Goal: Information Seeking & Learning: Learn about a topic

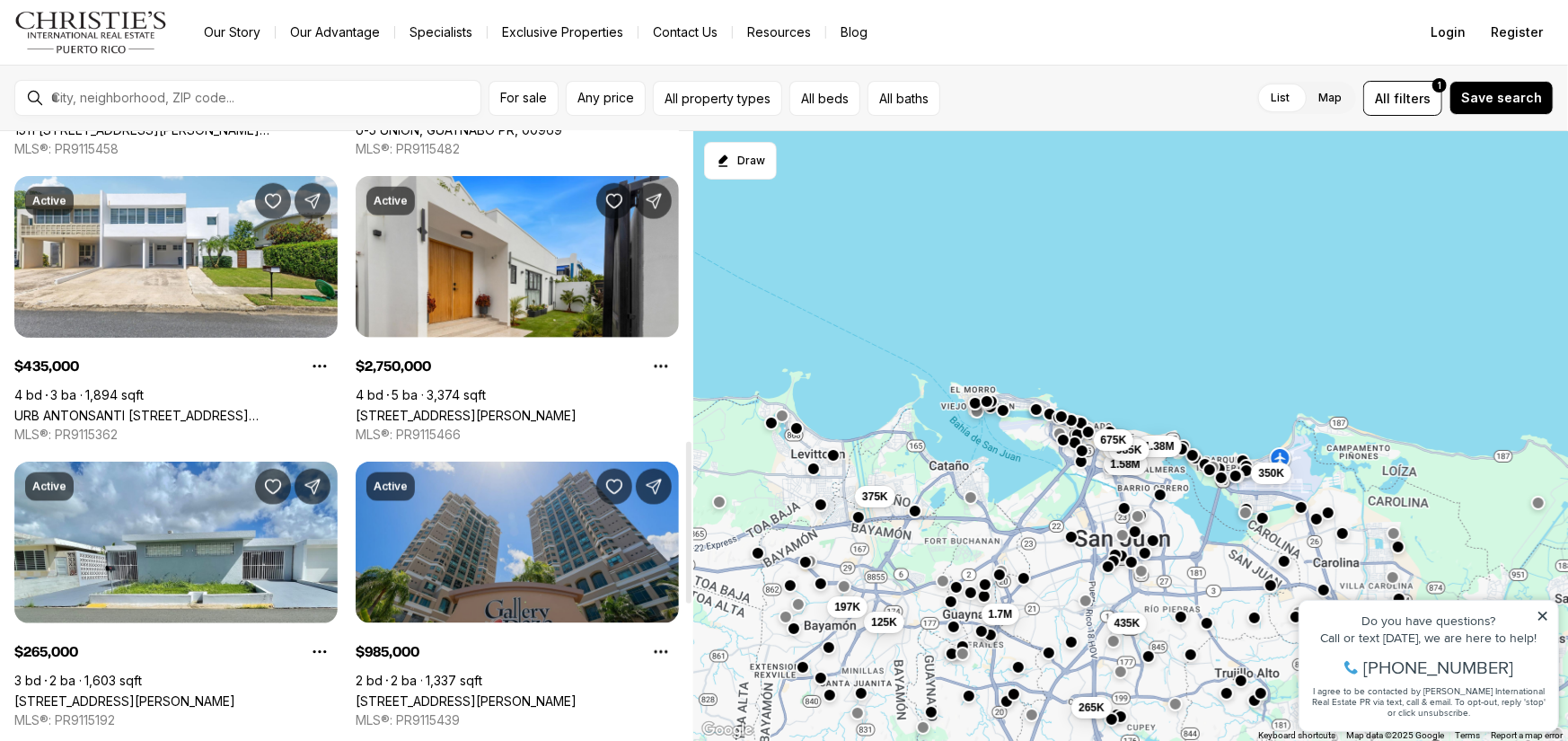
scroll to position [1257, 0]
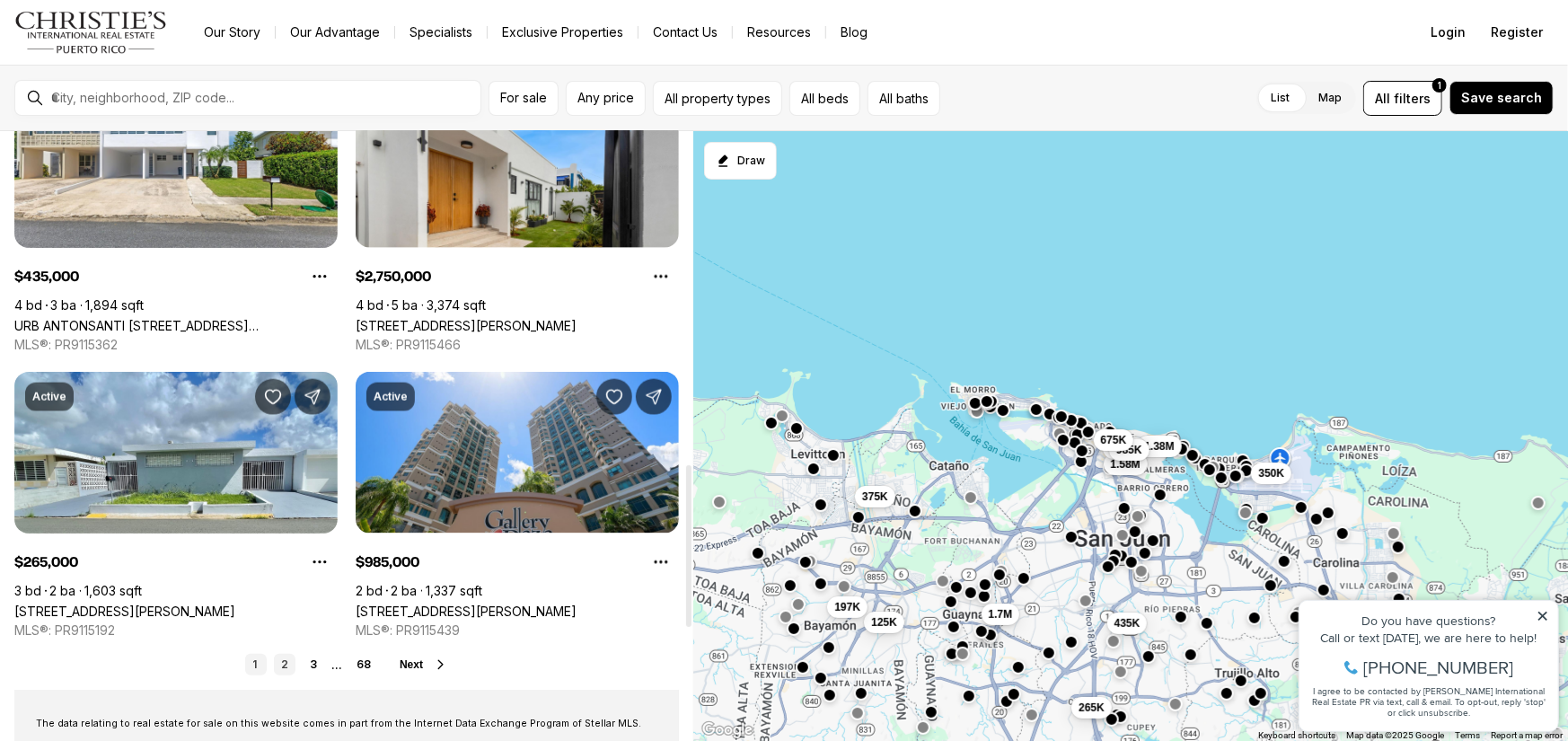
click at [278, 659] on link "2" at bounding box center [284, 664] width 22 height 22
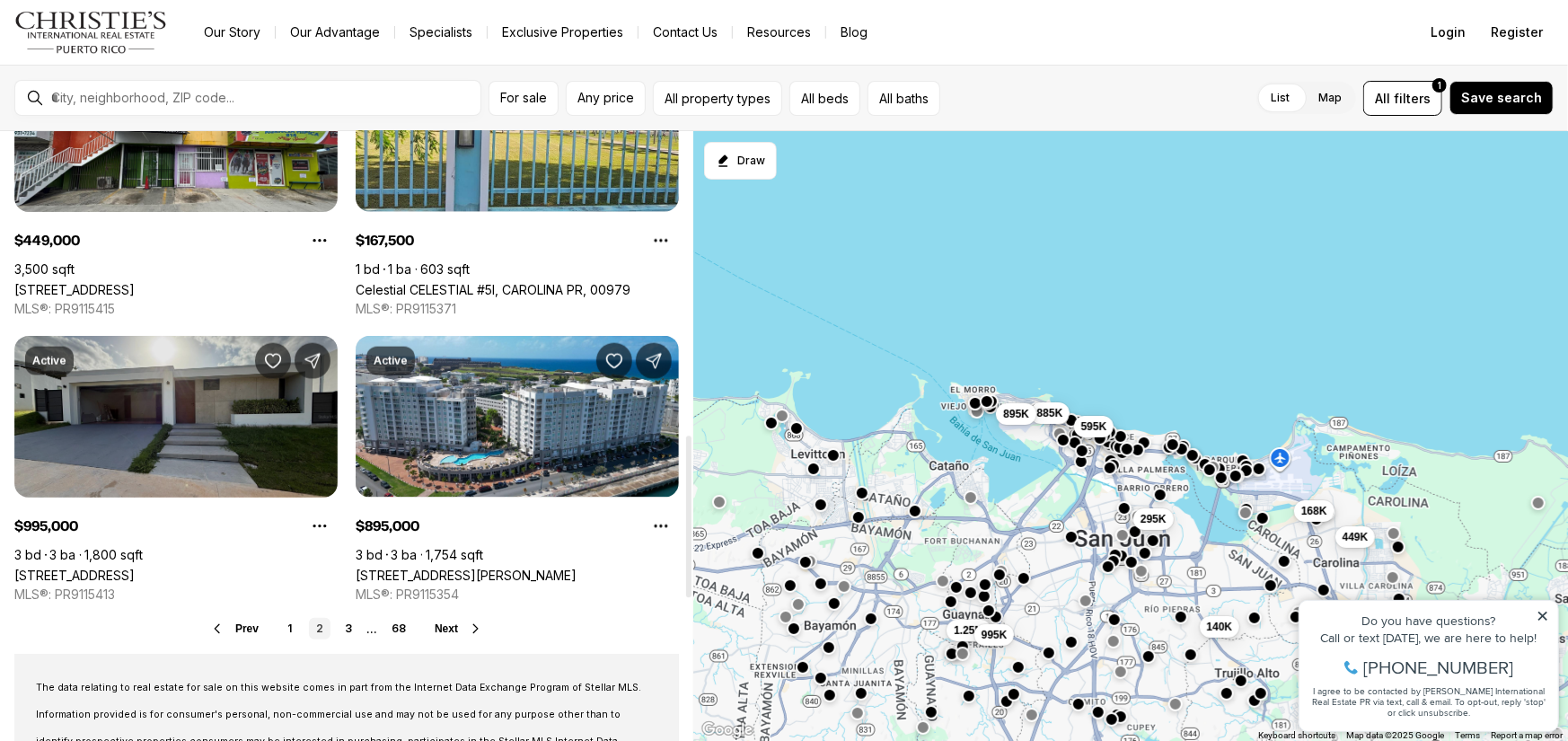
scroll to position [1347, 0]
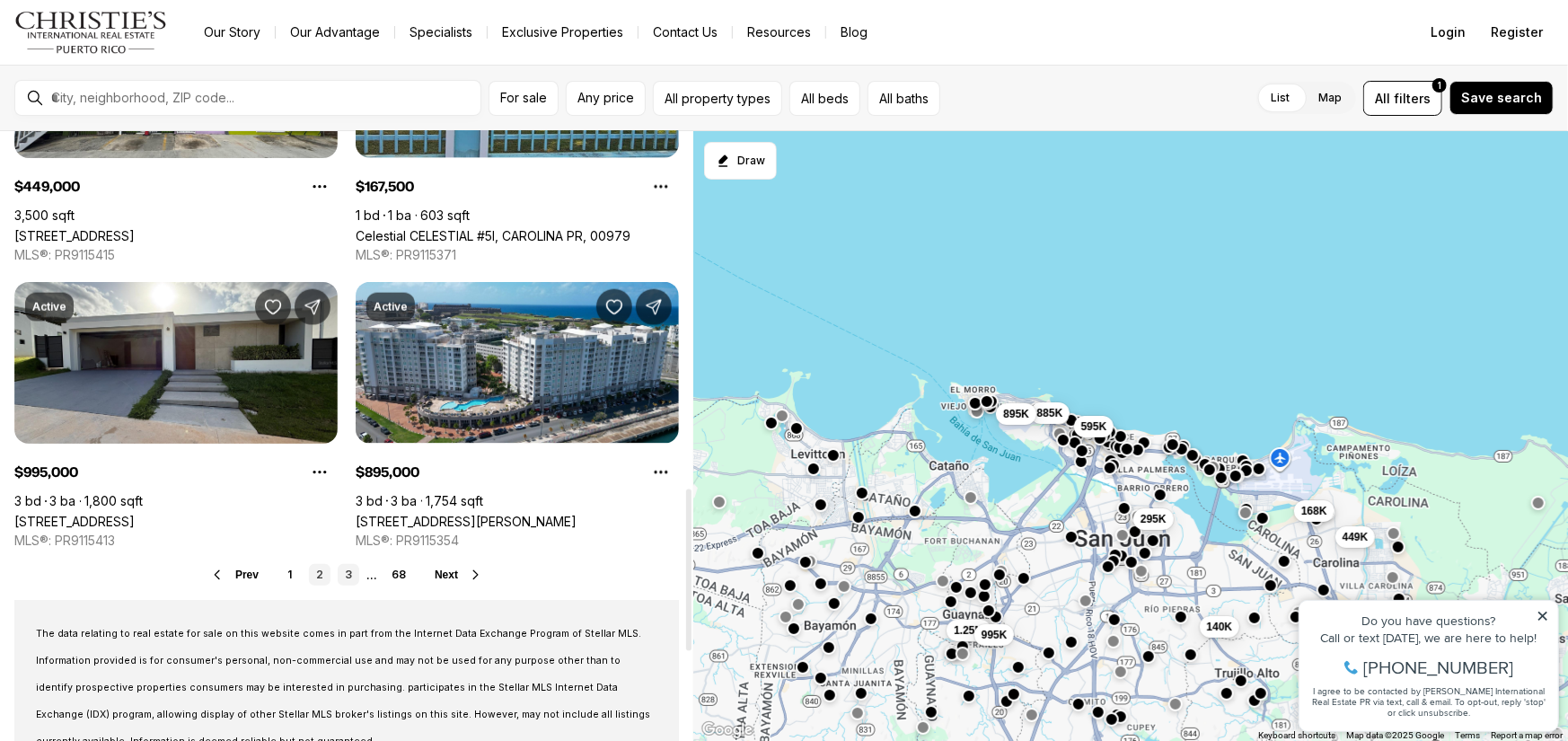
click at [349, 571] on link "3" at bounding box center [348, 574] width 22 height 22
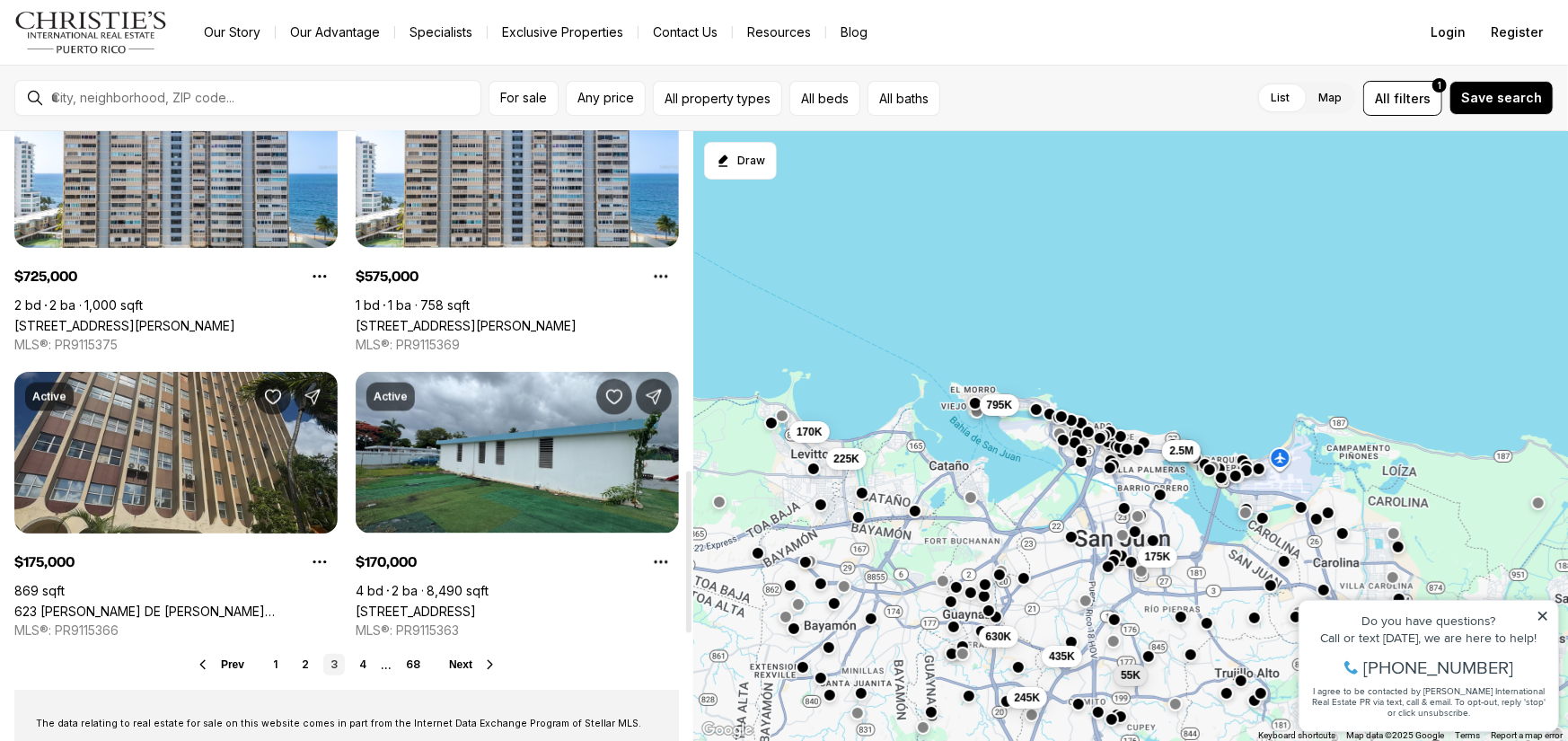
scroll to position [1347, 0]
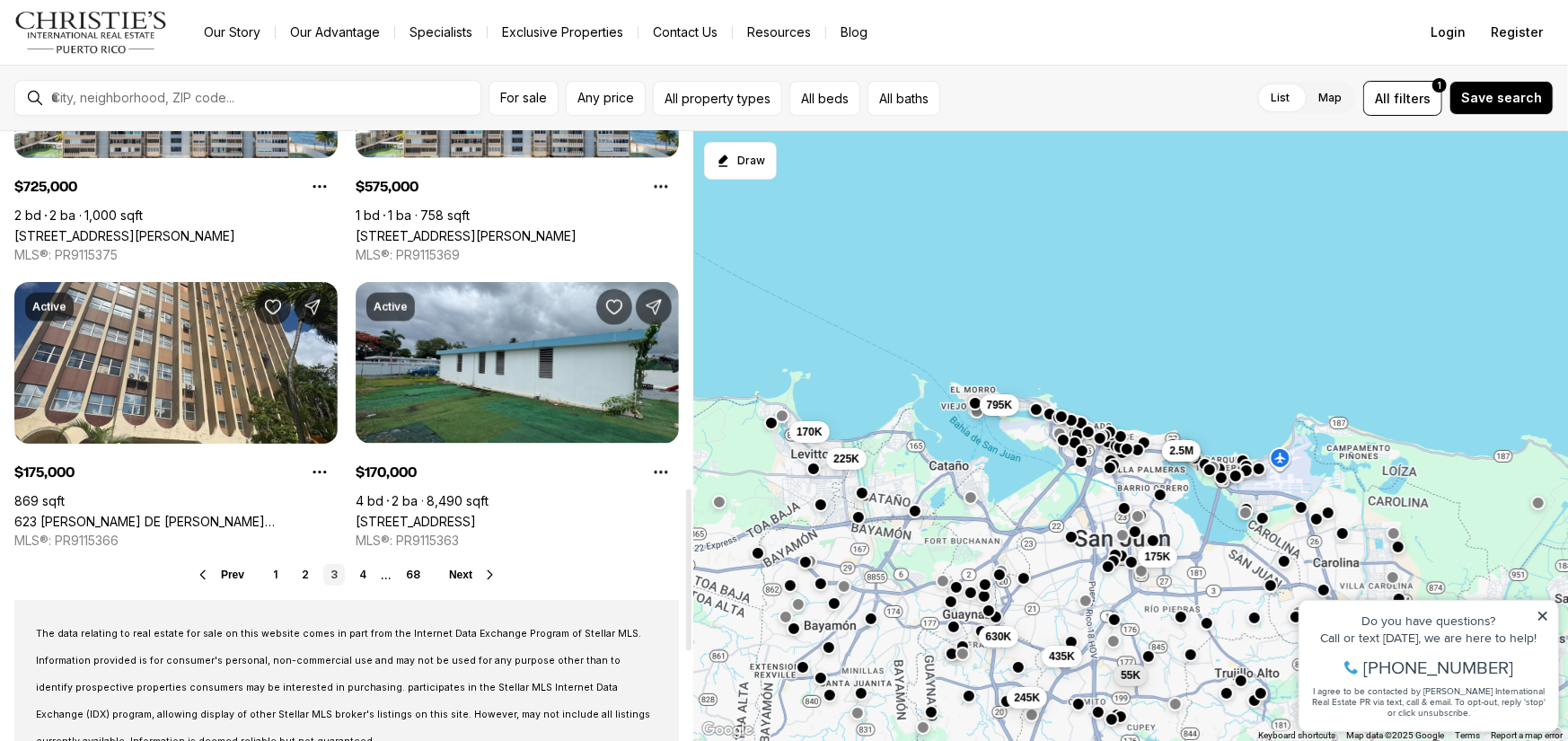
click at [467, 574] on span "Next" at bounding box center [460, 574] width 24 height 12
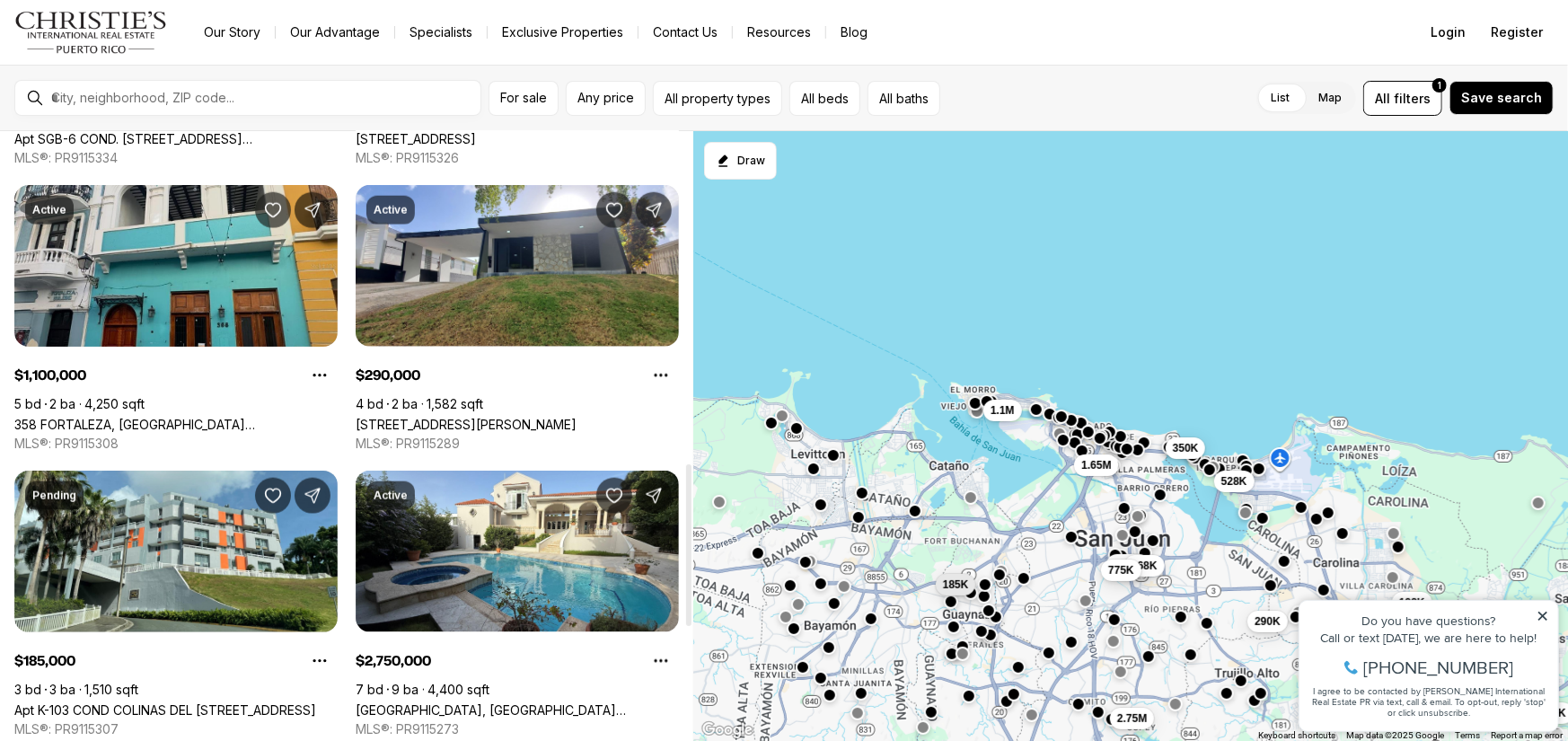
scroll to position [1257, 0]
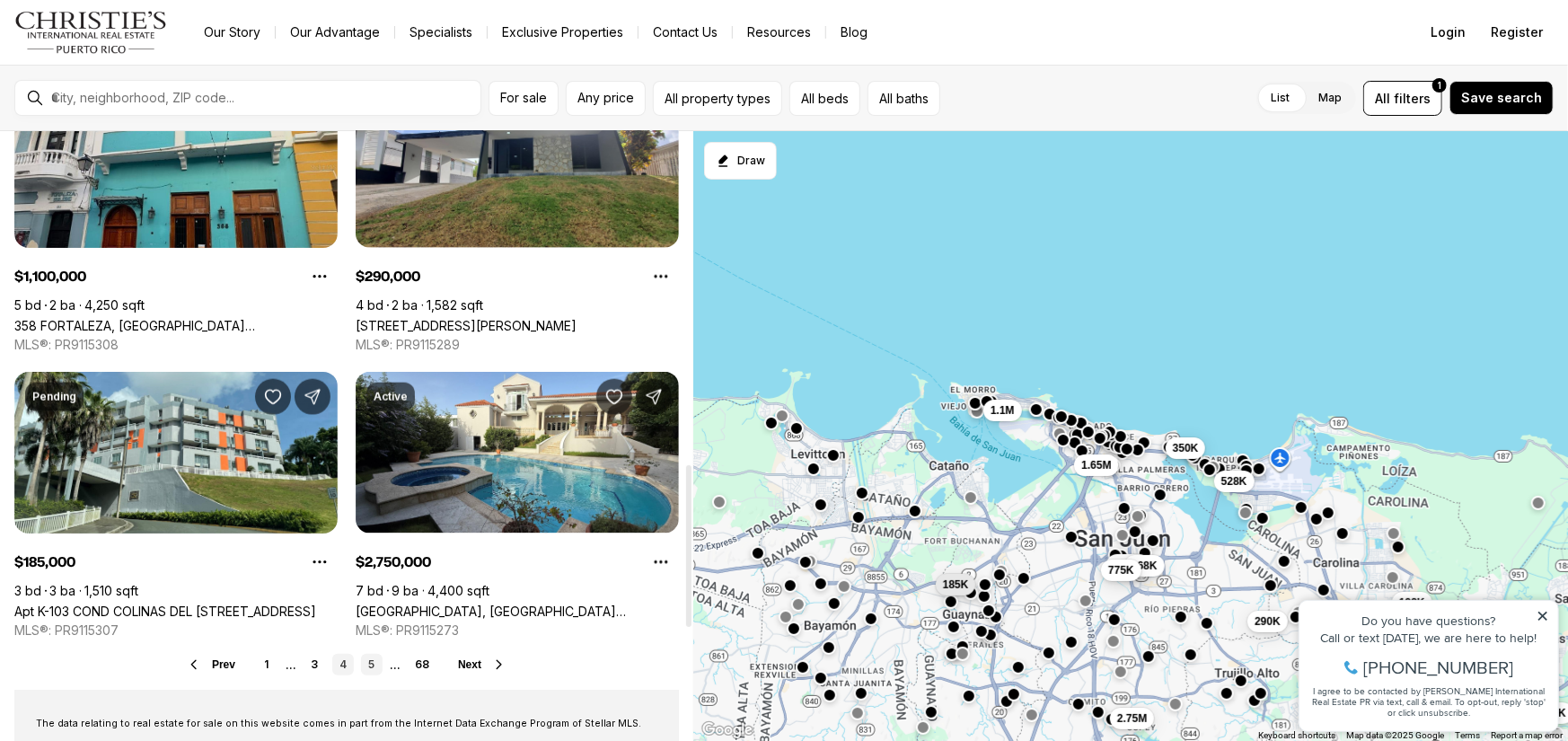
click at [366, 660] on link "5" at bounding box center [371, 664] width 22 height 22
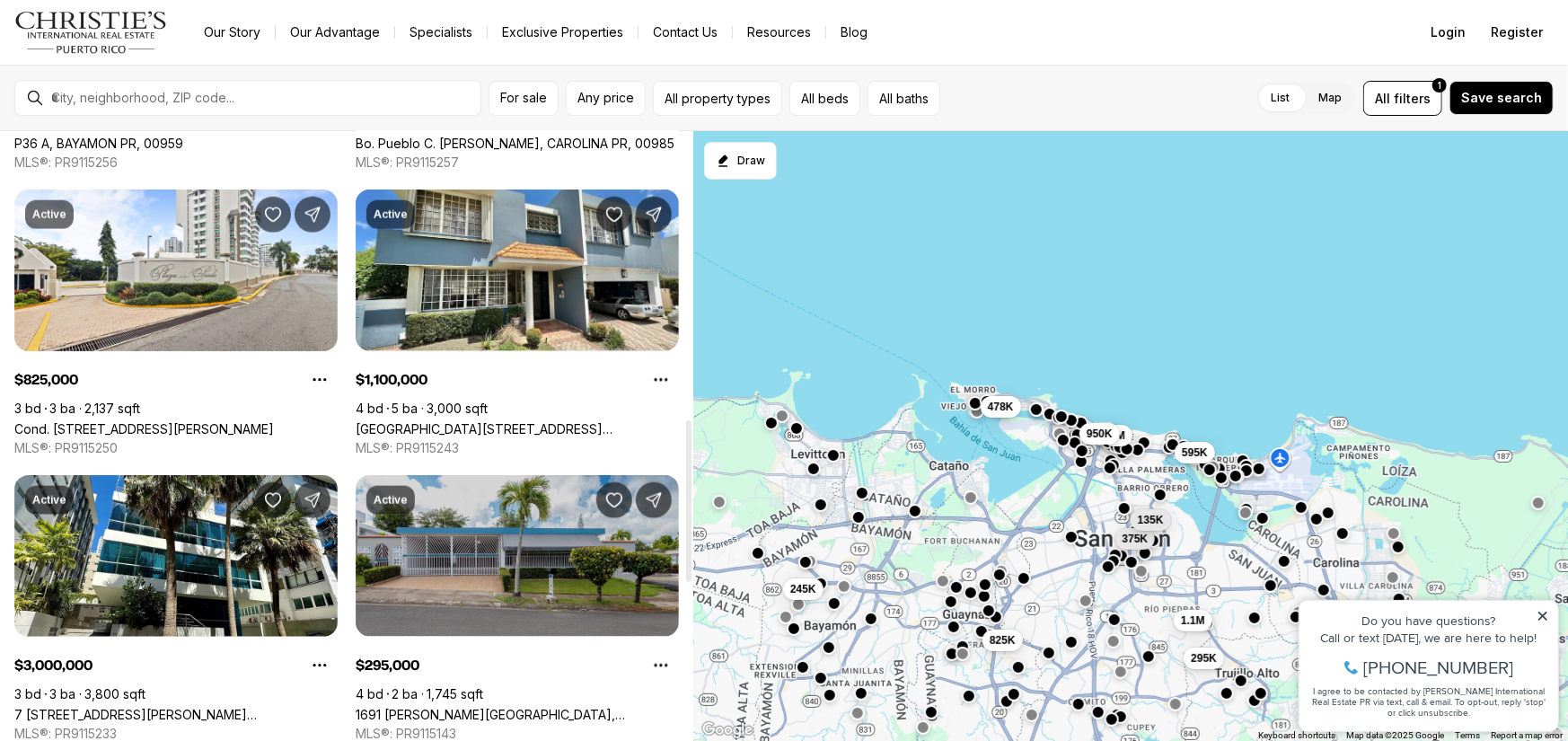
scroll to position [1257, 0]
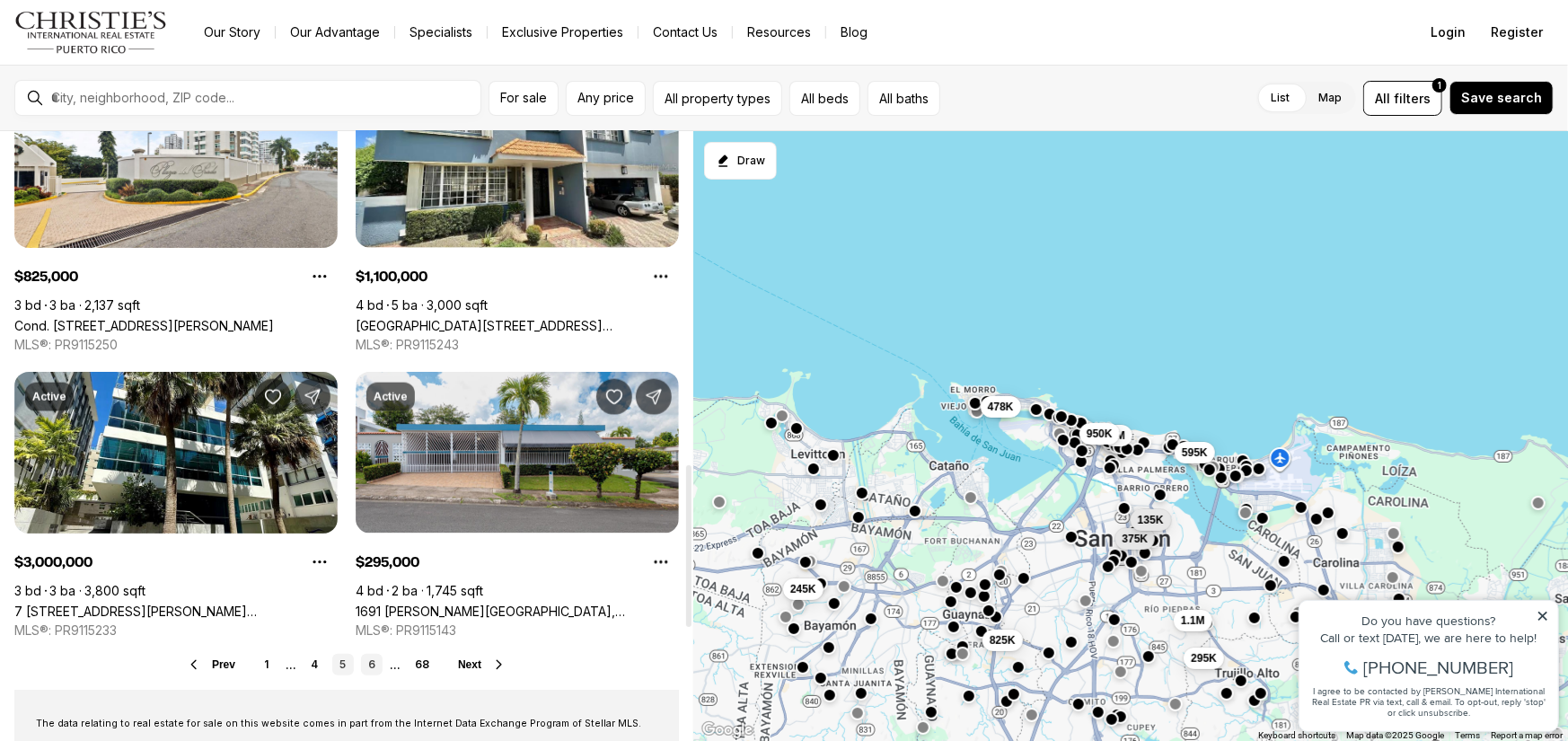
click at [368, 665] on link "6" at bounding box center [371, 664] width 22 height 22
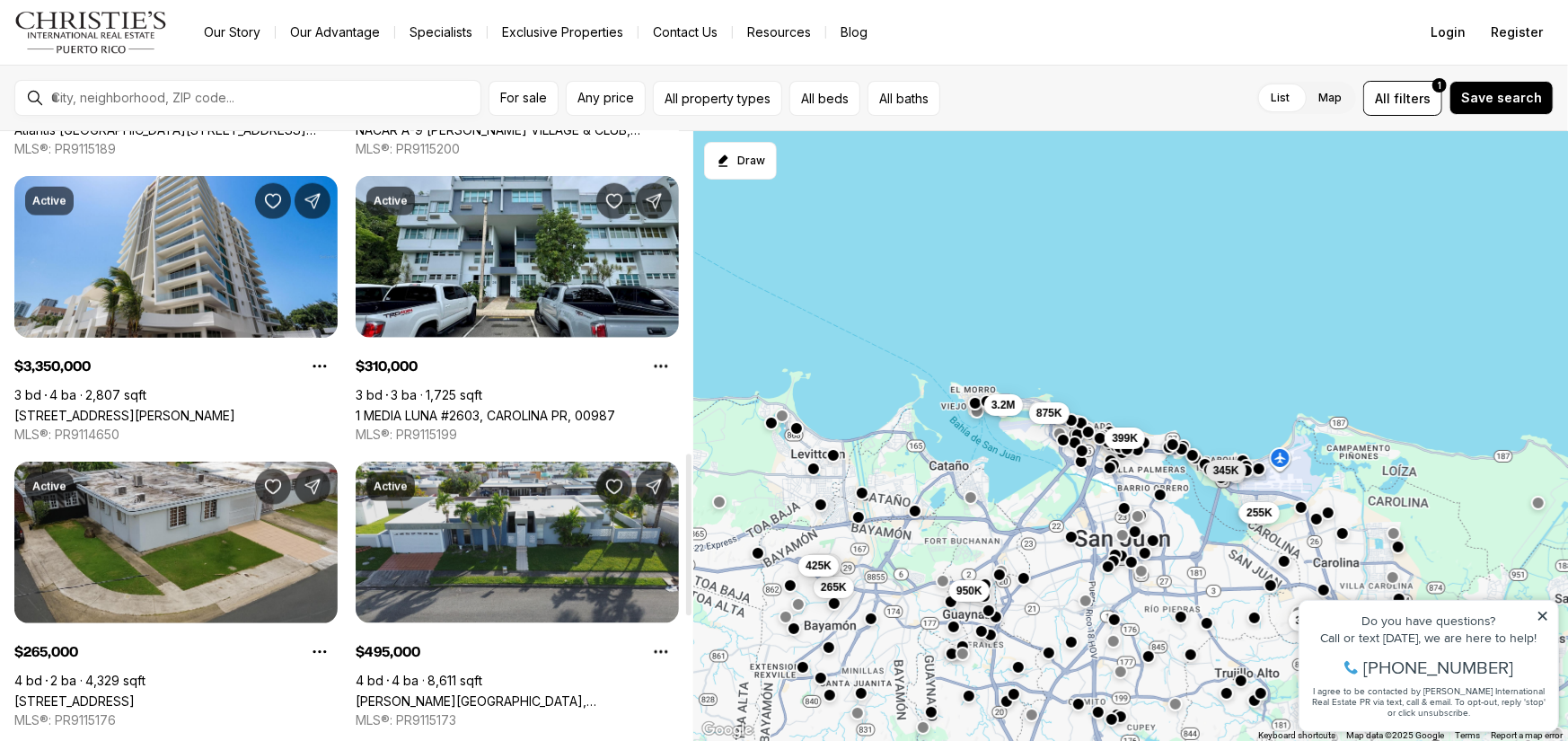
scroll to position [1257, 0]
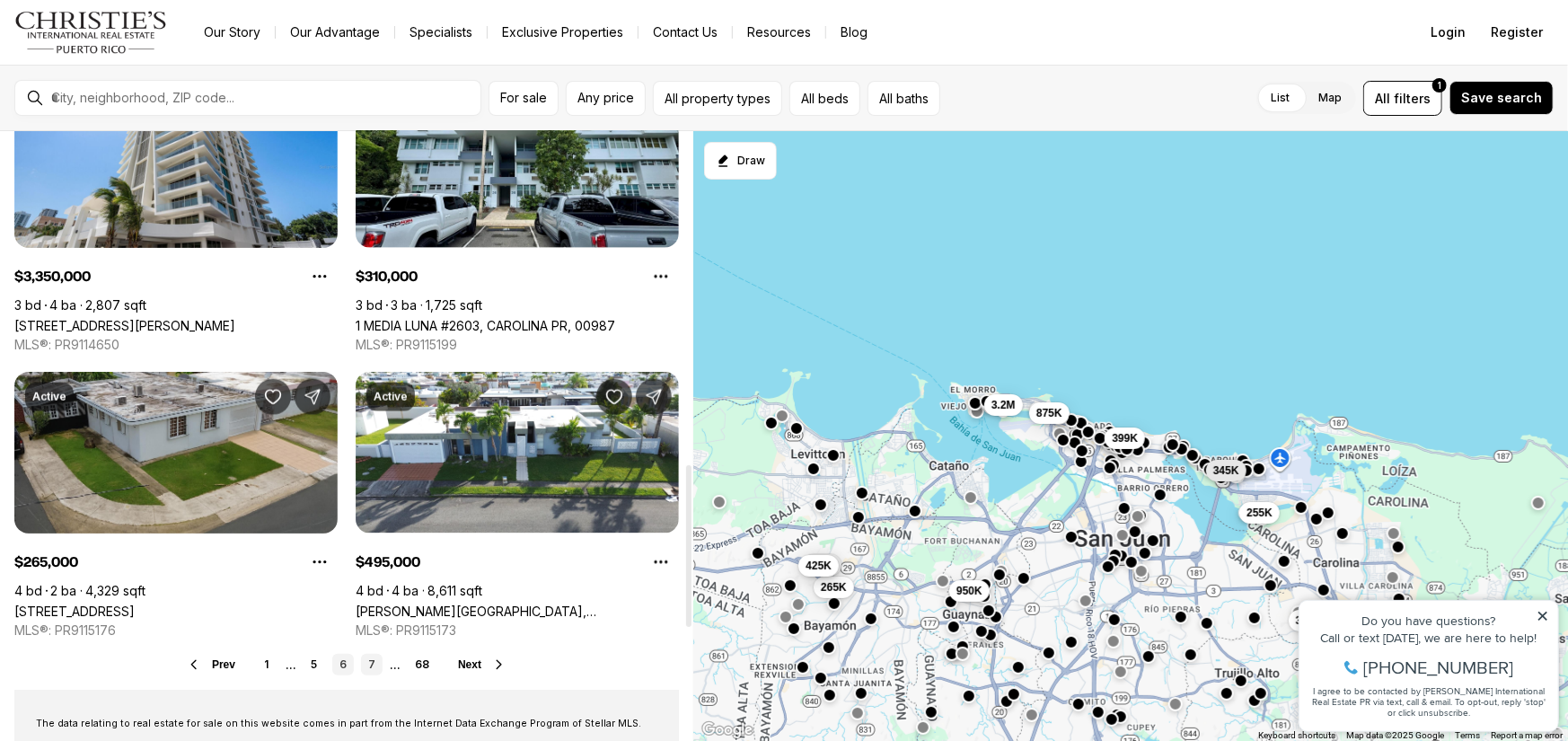
click at [372, 666] on link "7" at bounding box center [371, 664] width 22 height 22
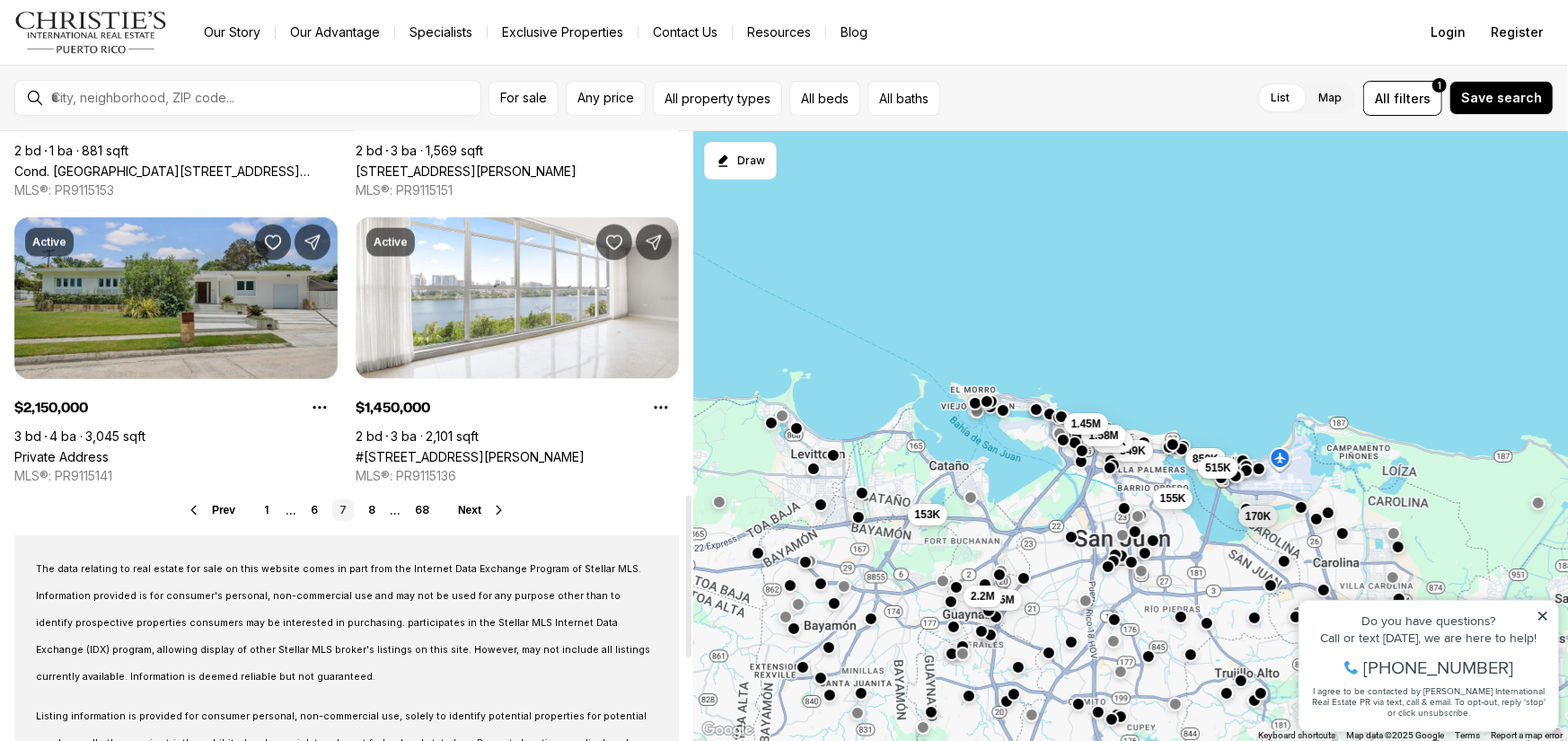
scroll to position [1437, 0]
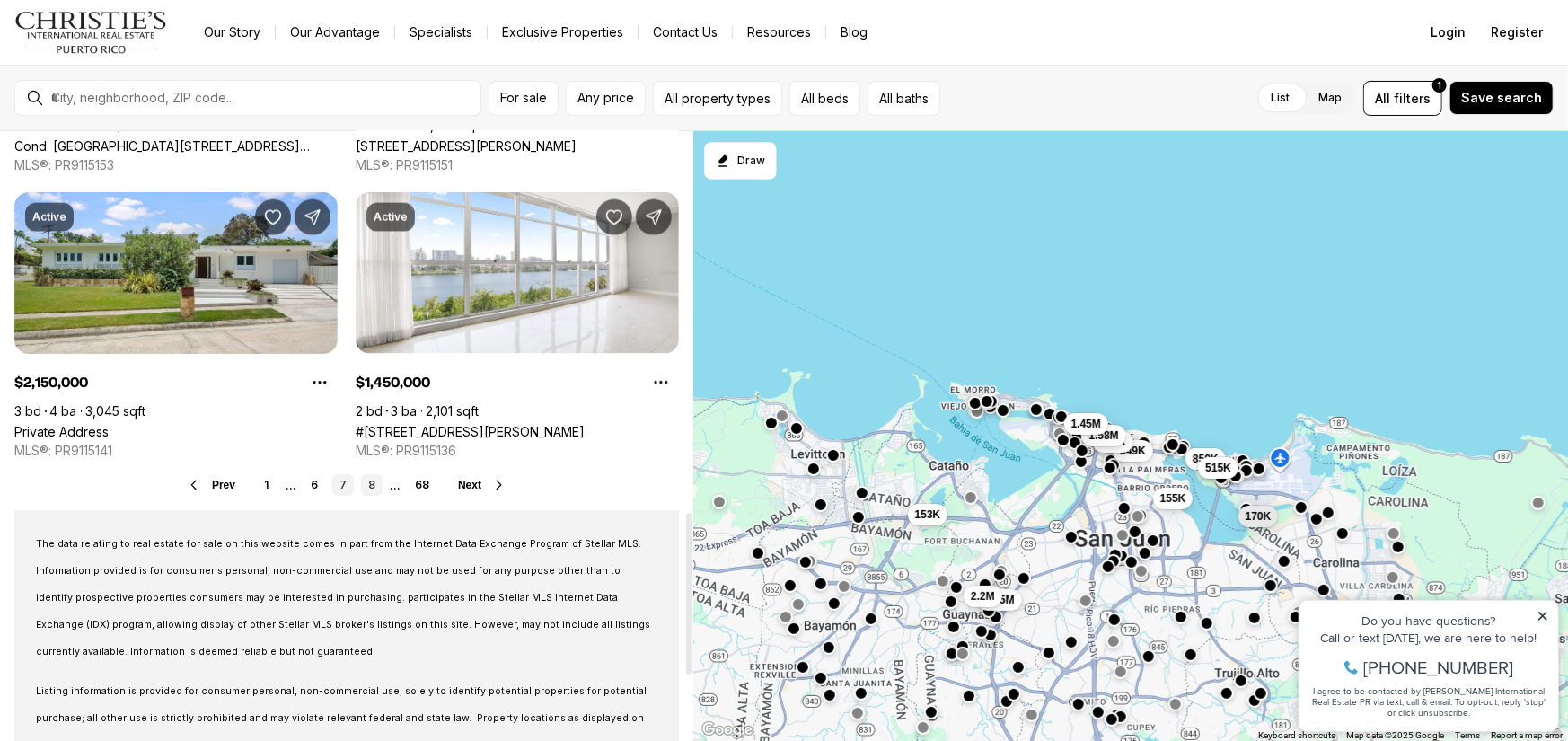
click at [371, 486] on link "8" at bounding box center [371, 485] width 22 height 22
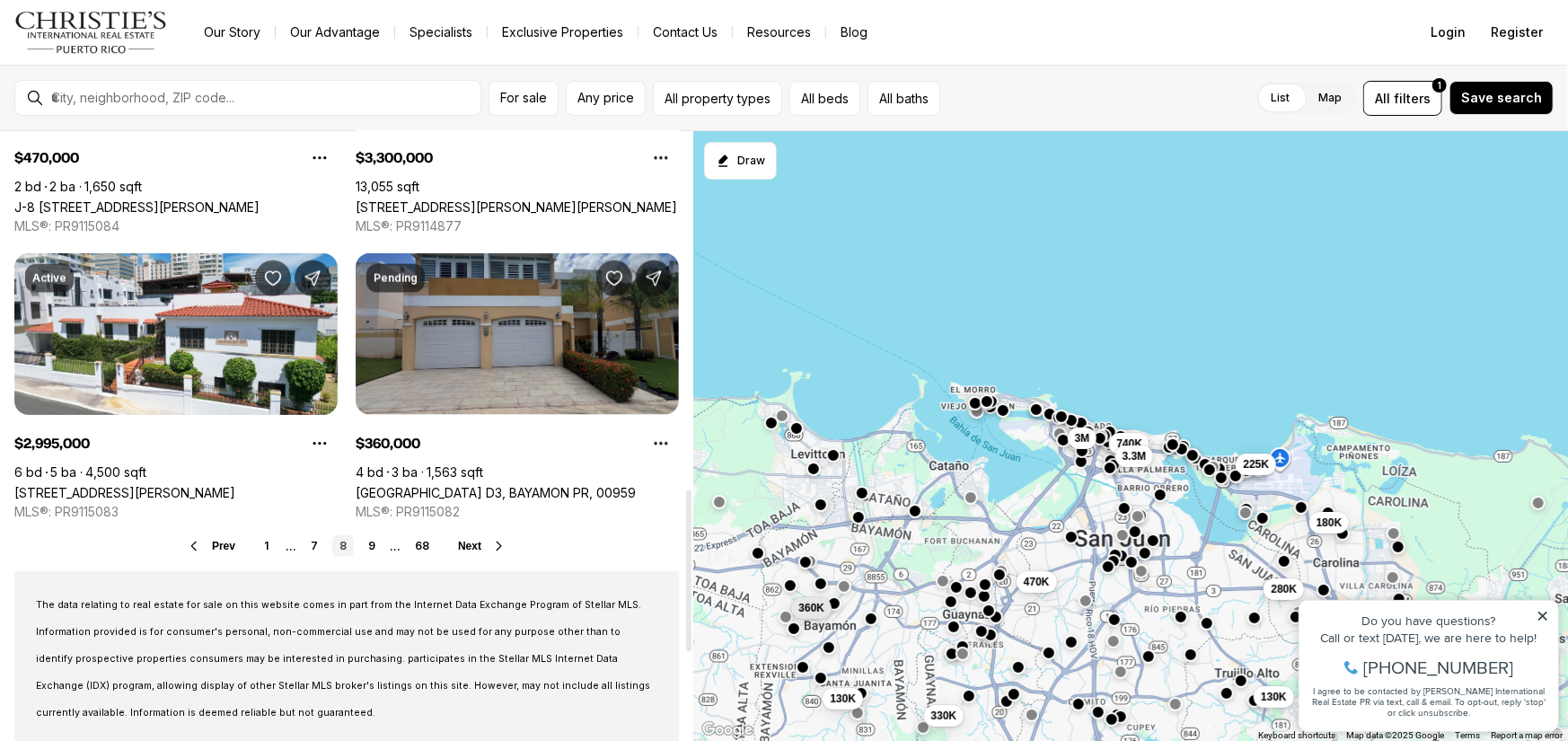
scroll to position [1347, 0]
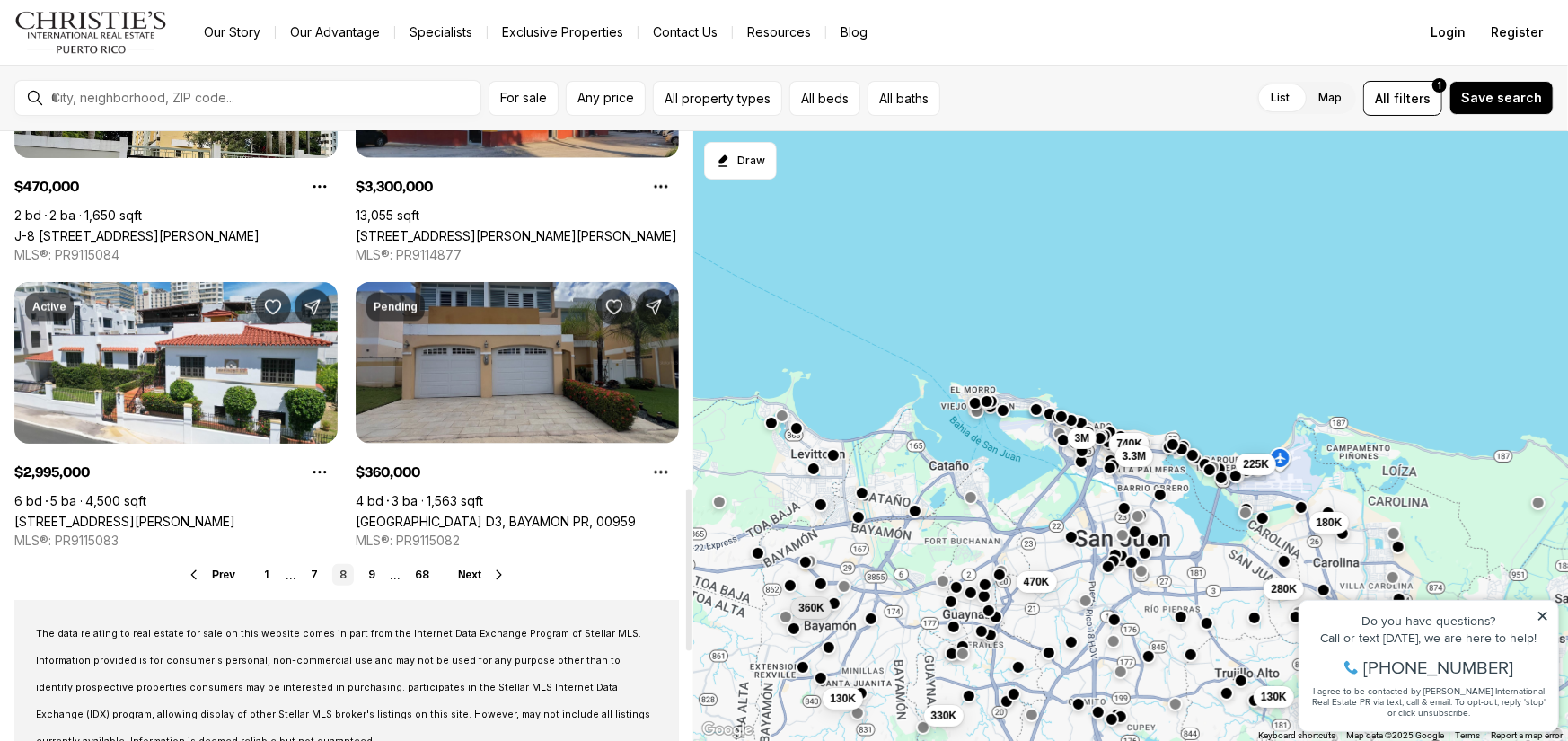
click at [491, 514] on link "Parque del Sol CALYPSO D3, BAYAMON PR, 00959" at bounding box center [495, 521] width 280 height 15
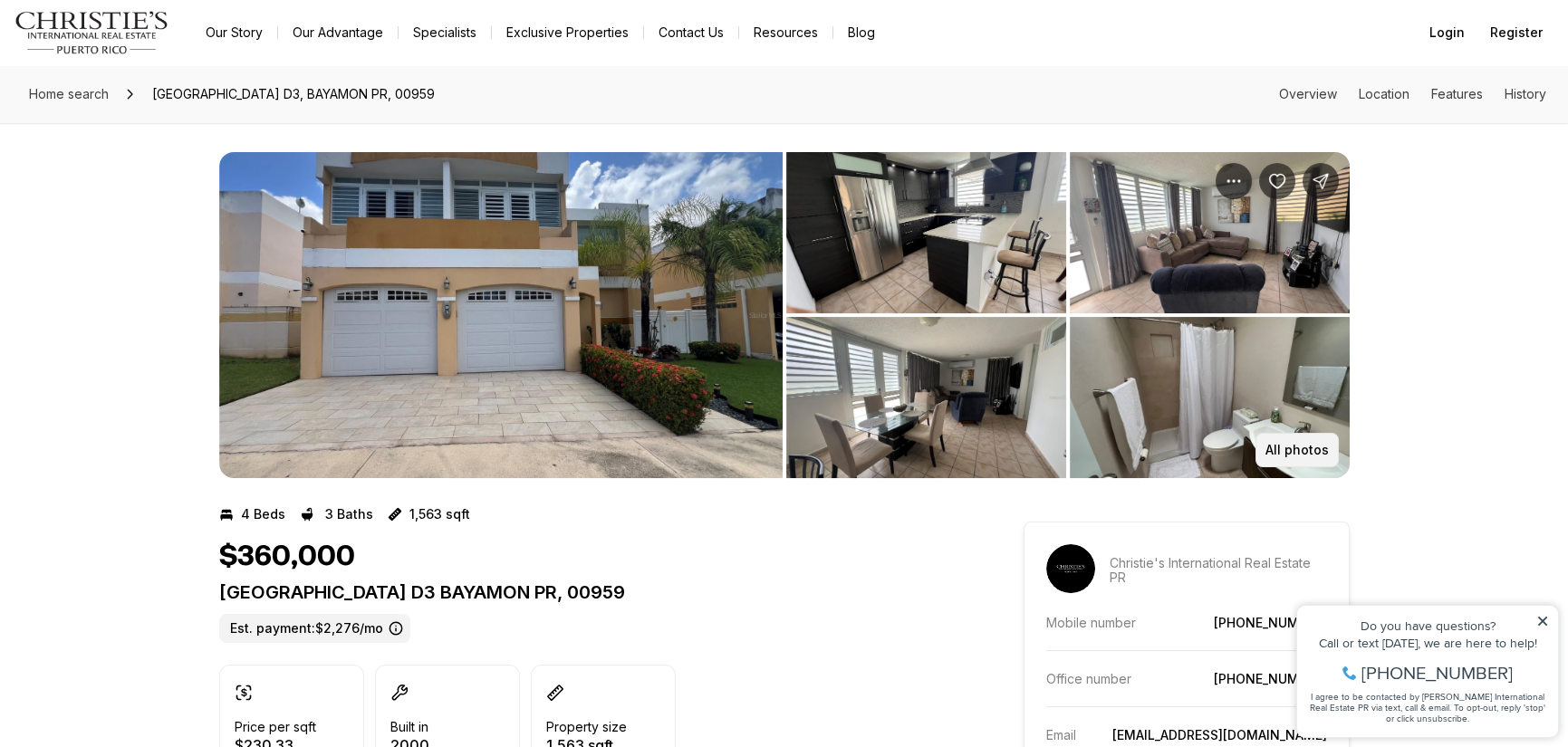
scroll to position [90, 0]
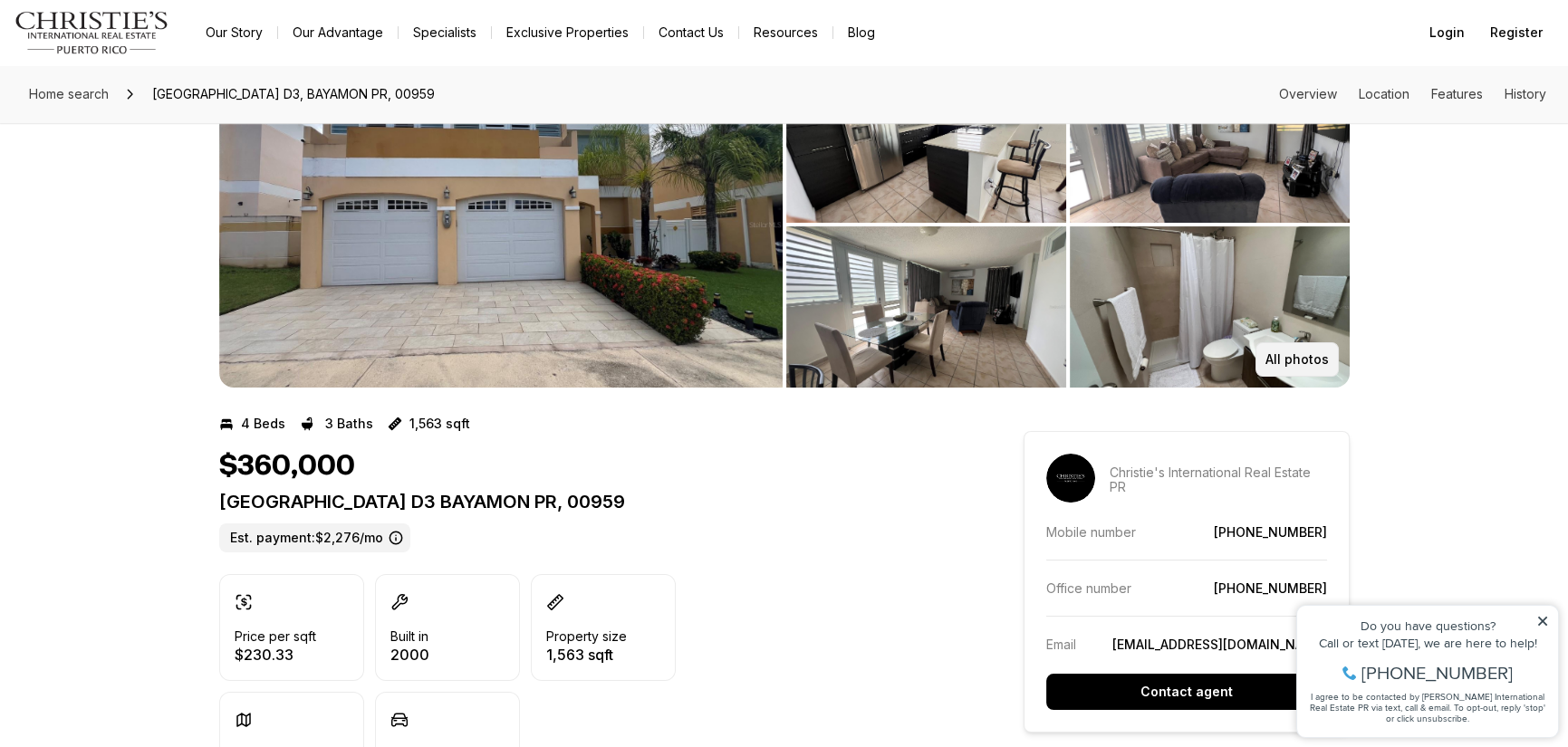
click at [1281, 354] on p "All photos" at bounding box center [1296, 358] width 64 height 14
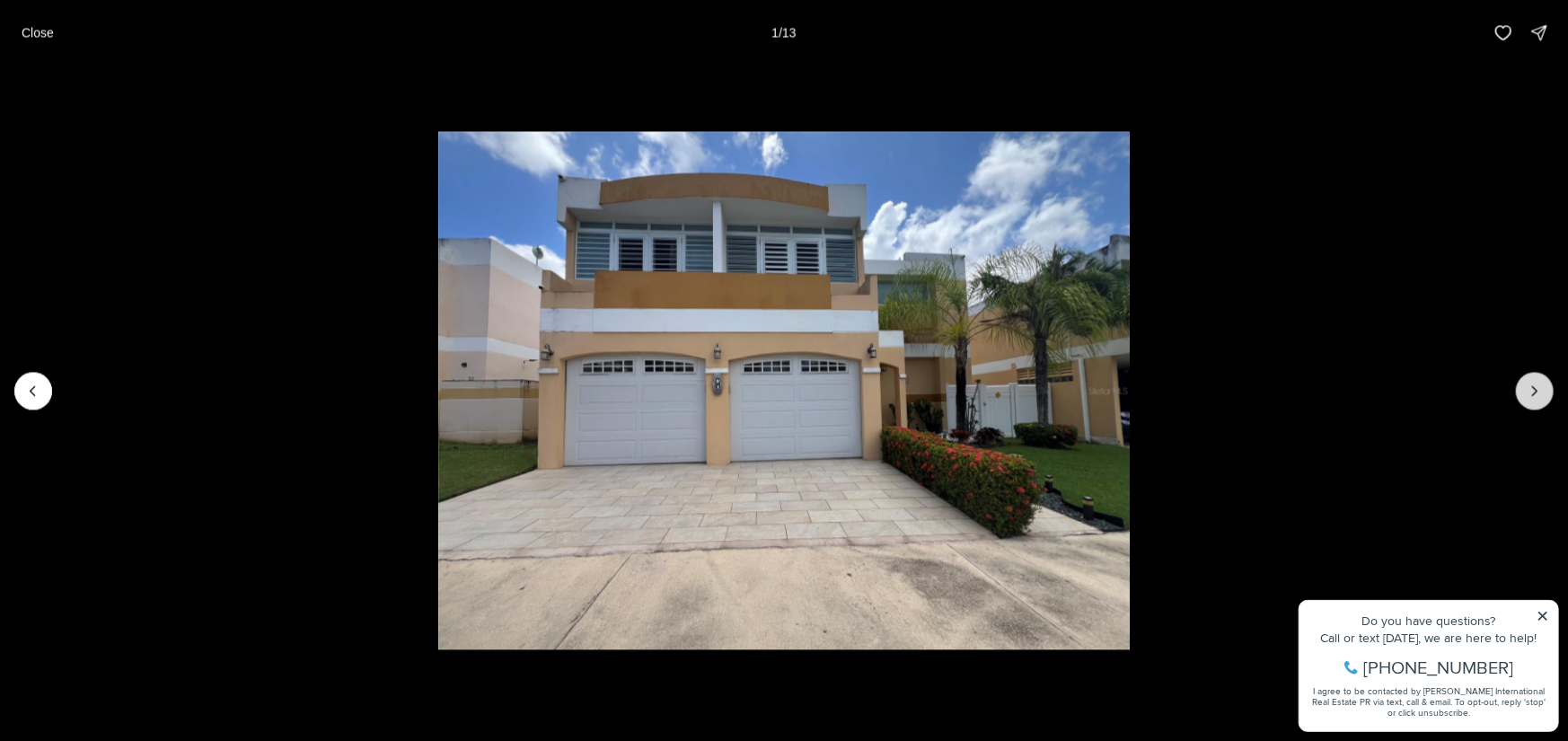
click at [1543, 403] on button "Next slide" at bounding box center [1535, 390] width 38 height 38
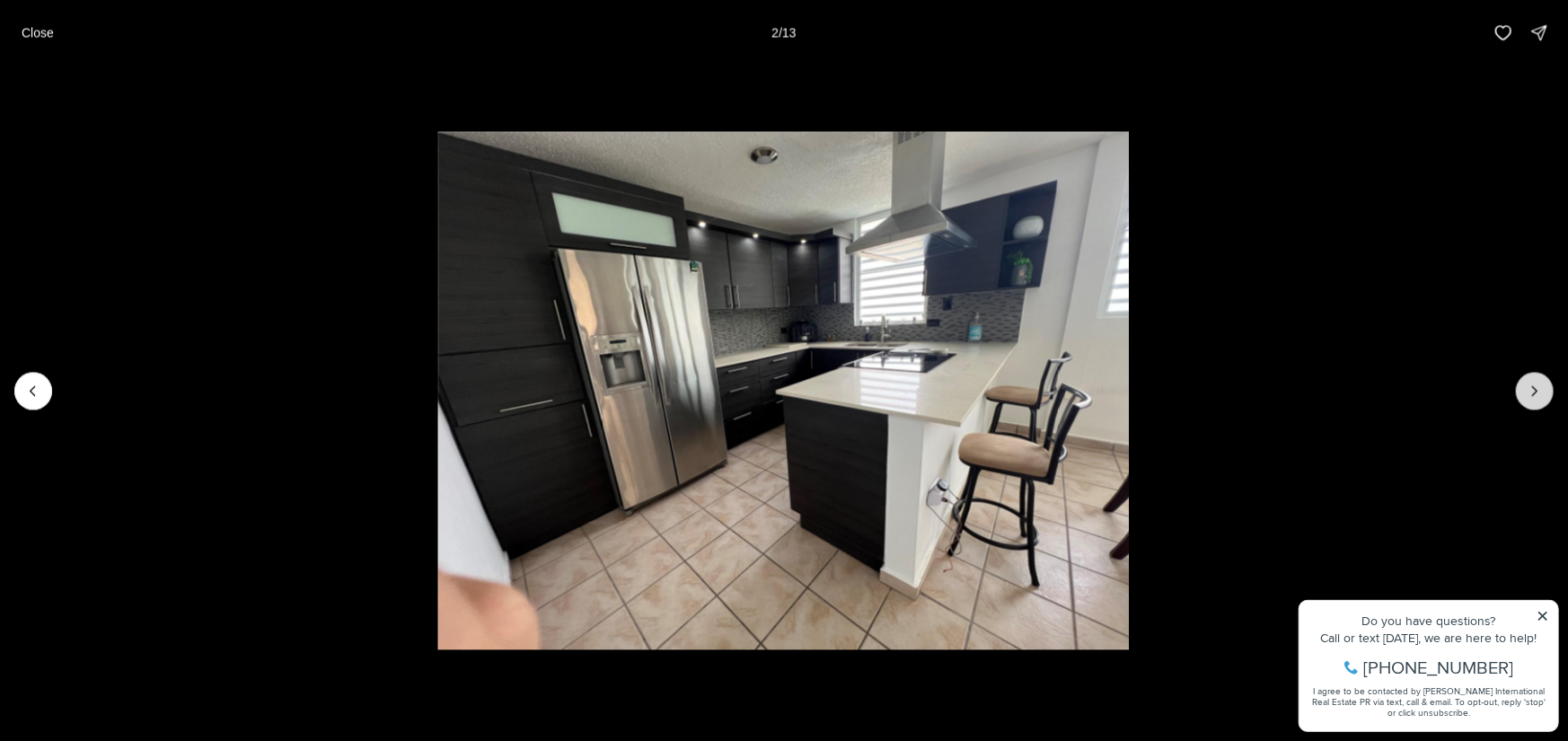
click at [1543, 403] on button "Next slide" at bounding box center [1535, 390] width 38 height 38
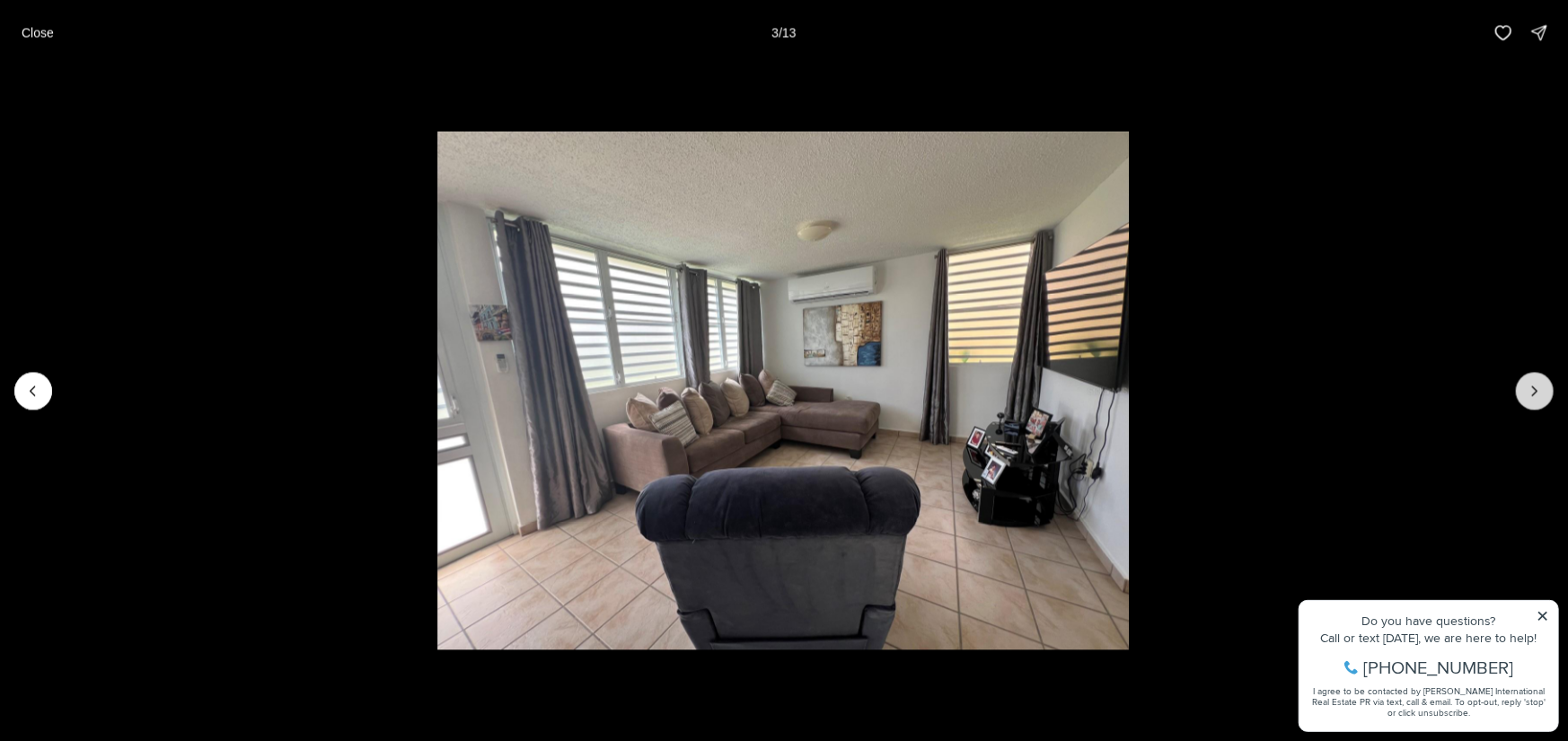
click at [1543, 403] on button "Next slide" at bounding box center [1535, 390] width 38 height 38
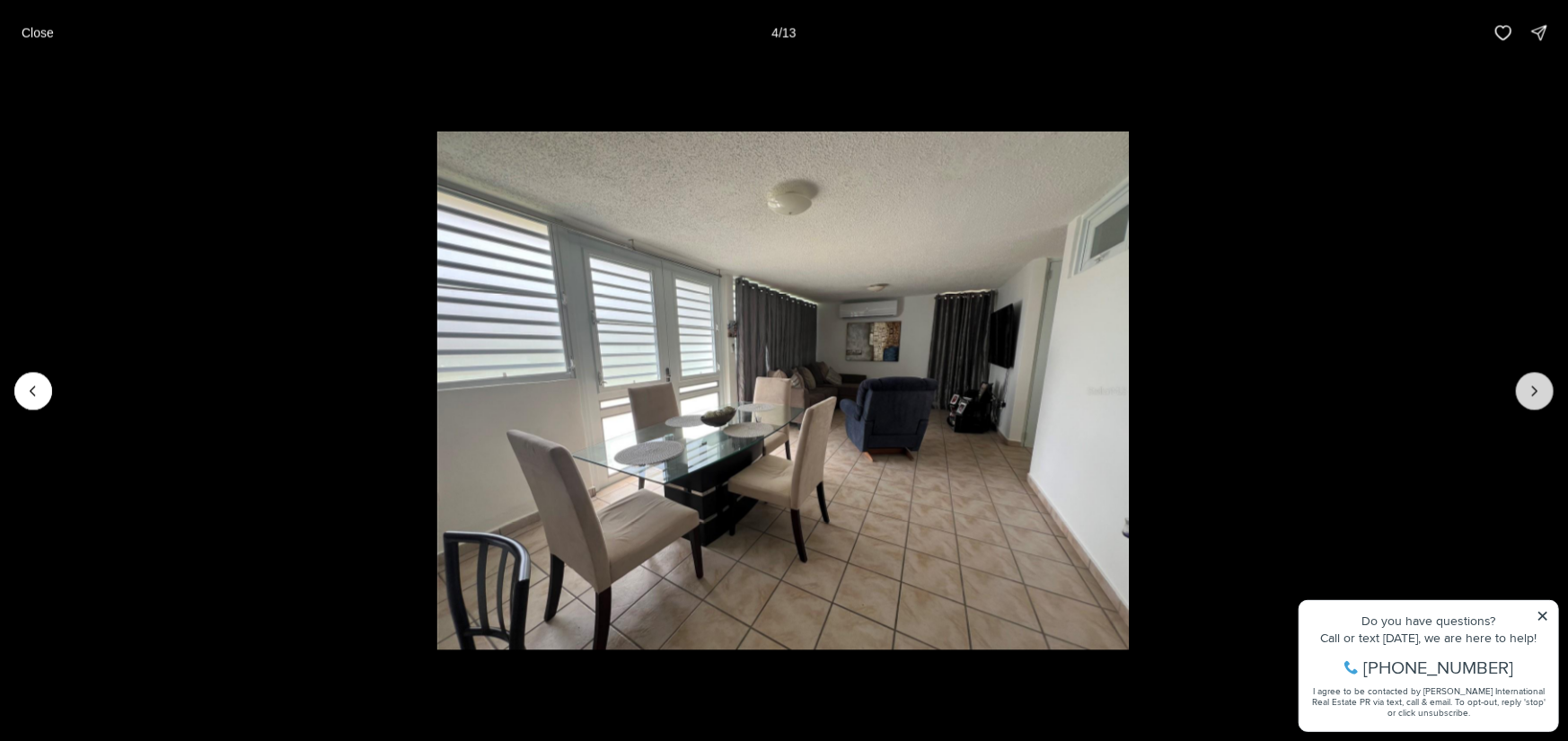
click at [1543, 403] on button "Next slide" at bounding box center [1535, 390] width 38 height 38
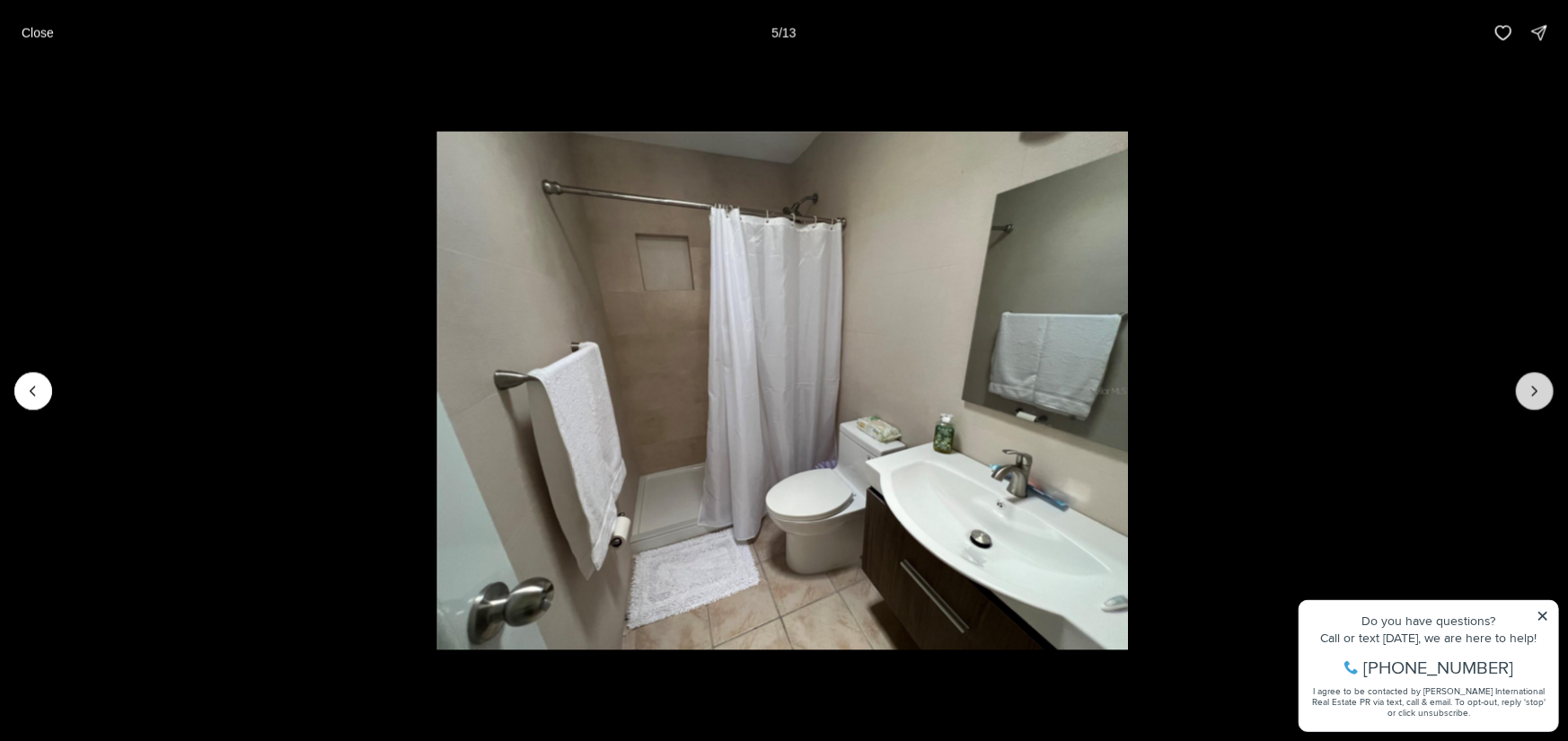
click at [1543, 403] on button "Next slide" at bounding box center [1535, 390] width 38 height 38
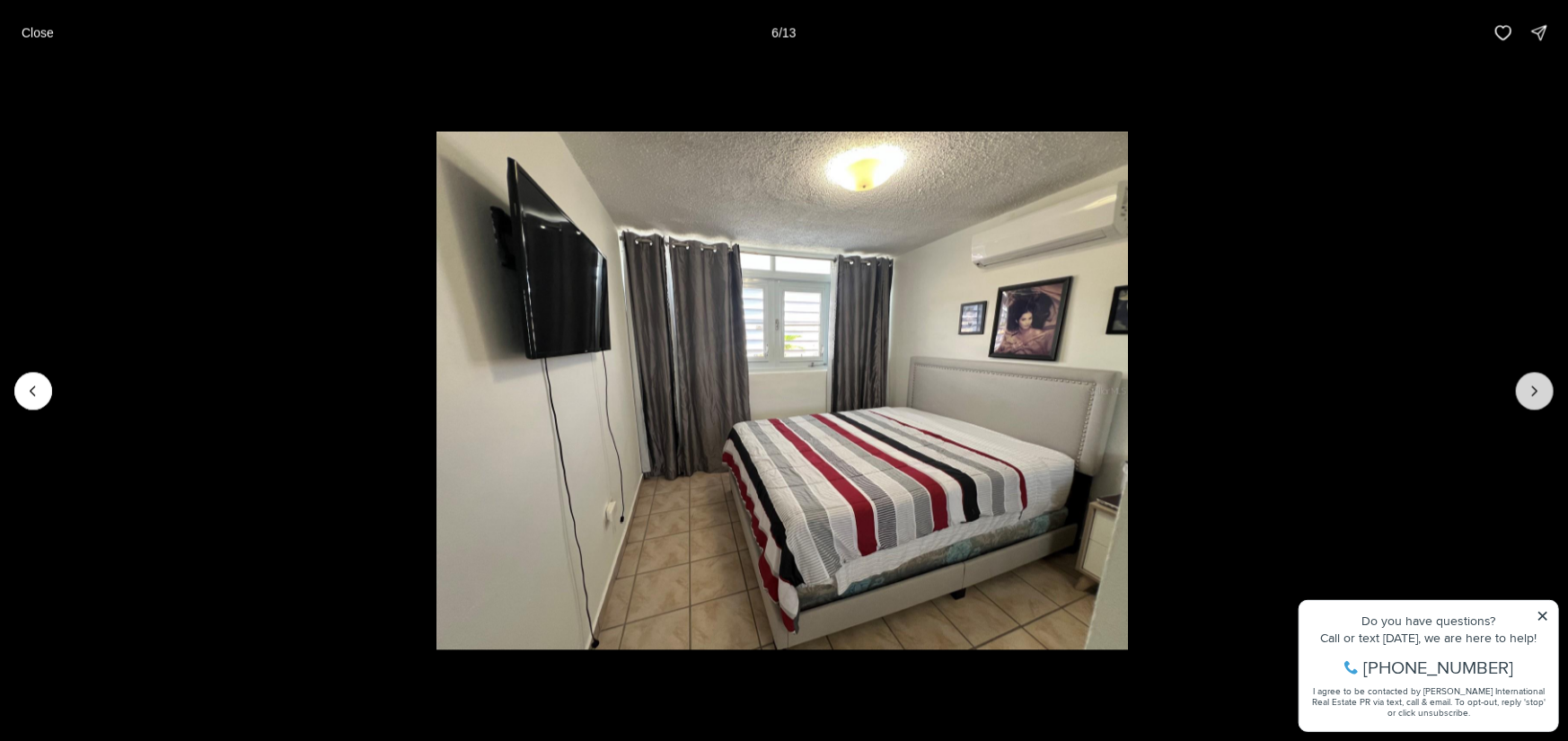
click at [1543, 403] on button "Next slide" at bounding box center [1535, 390] width 38 height 38
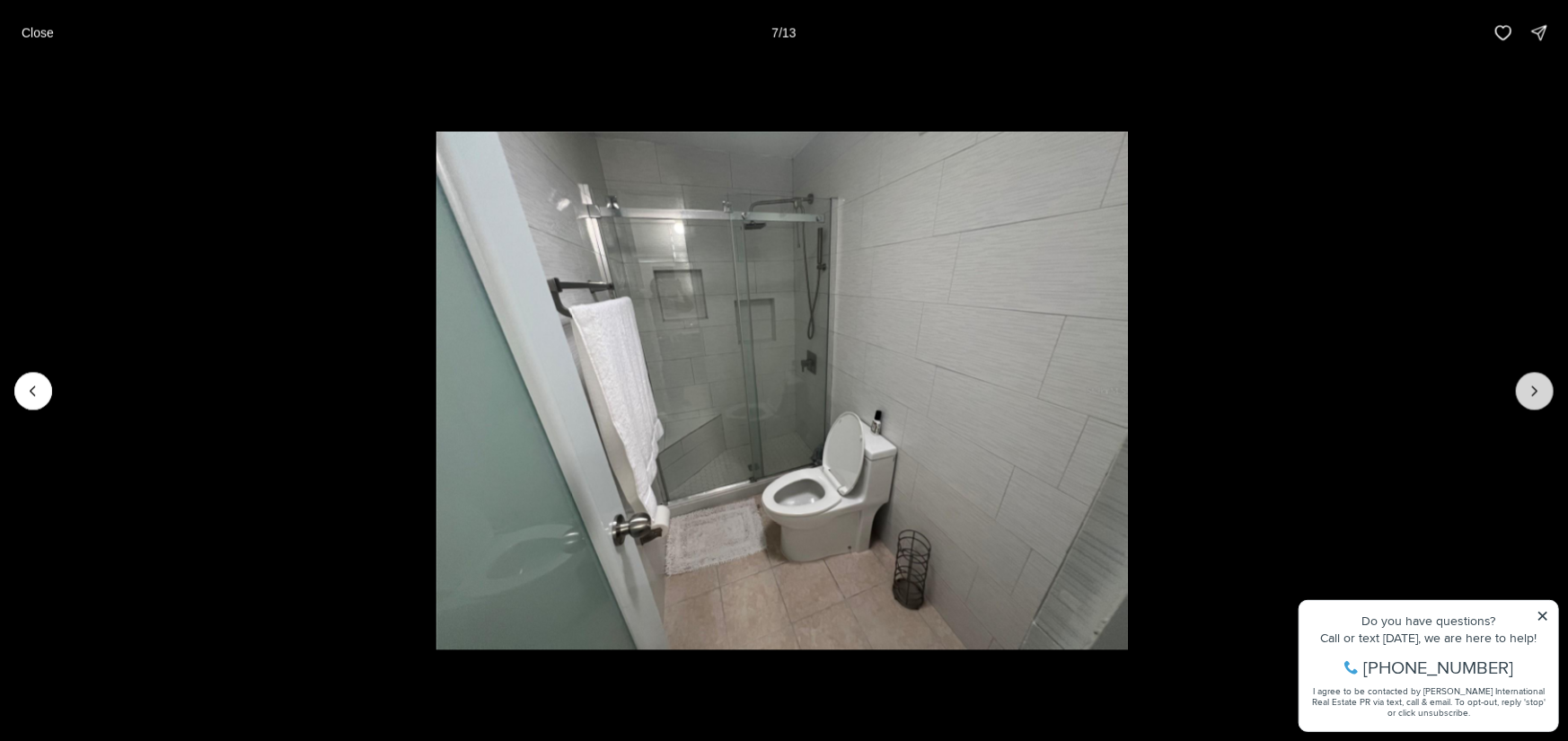
click at [1543, 403] on button "Next slide" at bounding box center [1535, 390] width 38 height 38
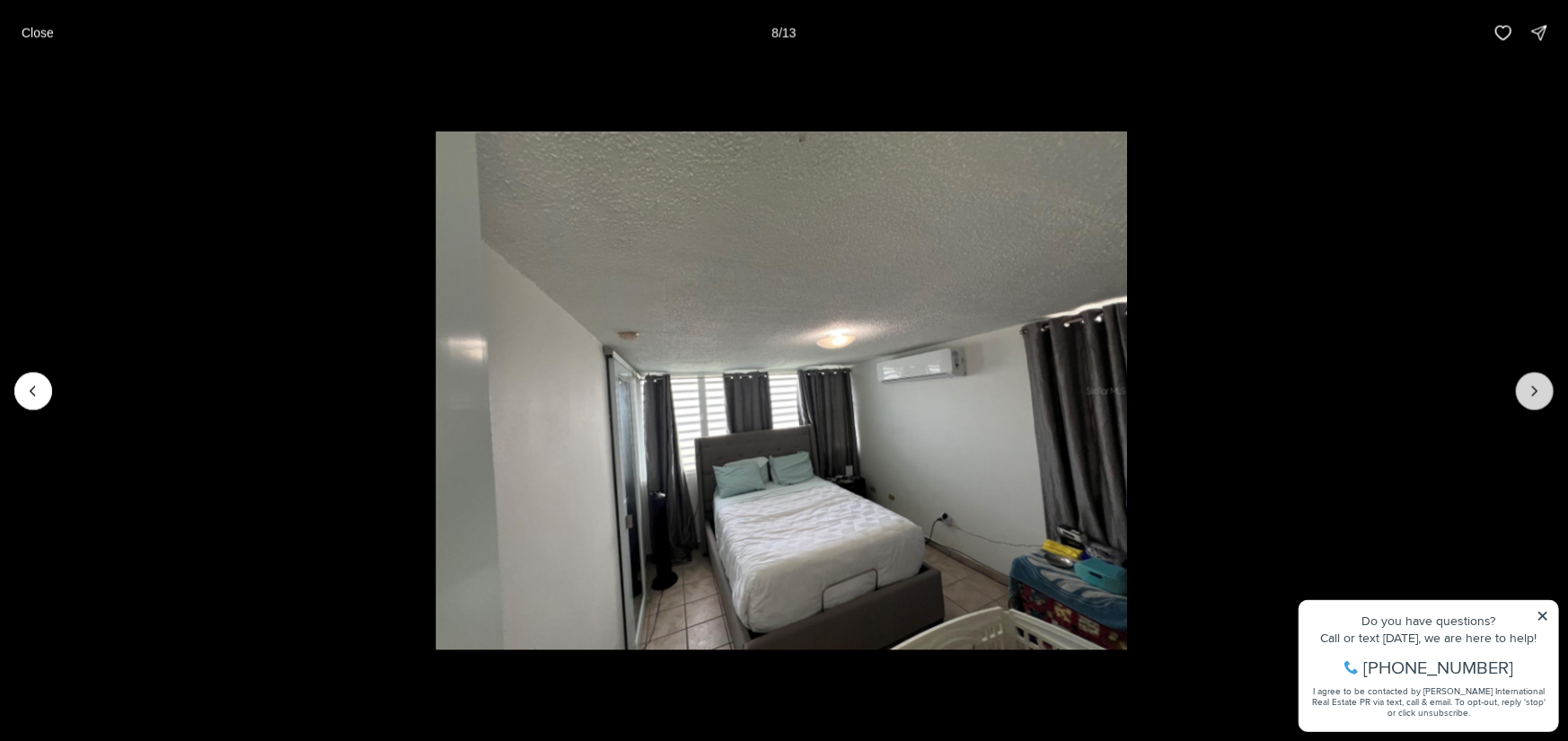
click at [1543, 403] on button "Next slide" at bounding box center [1535, 390] width 38 height 38
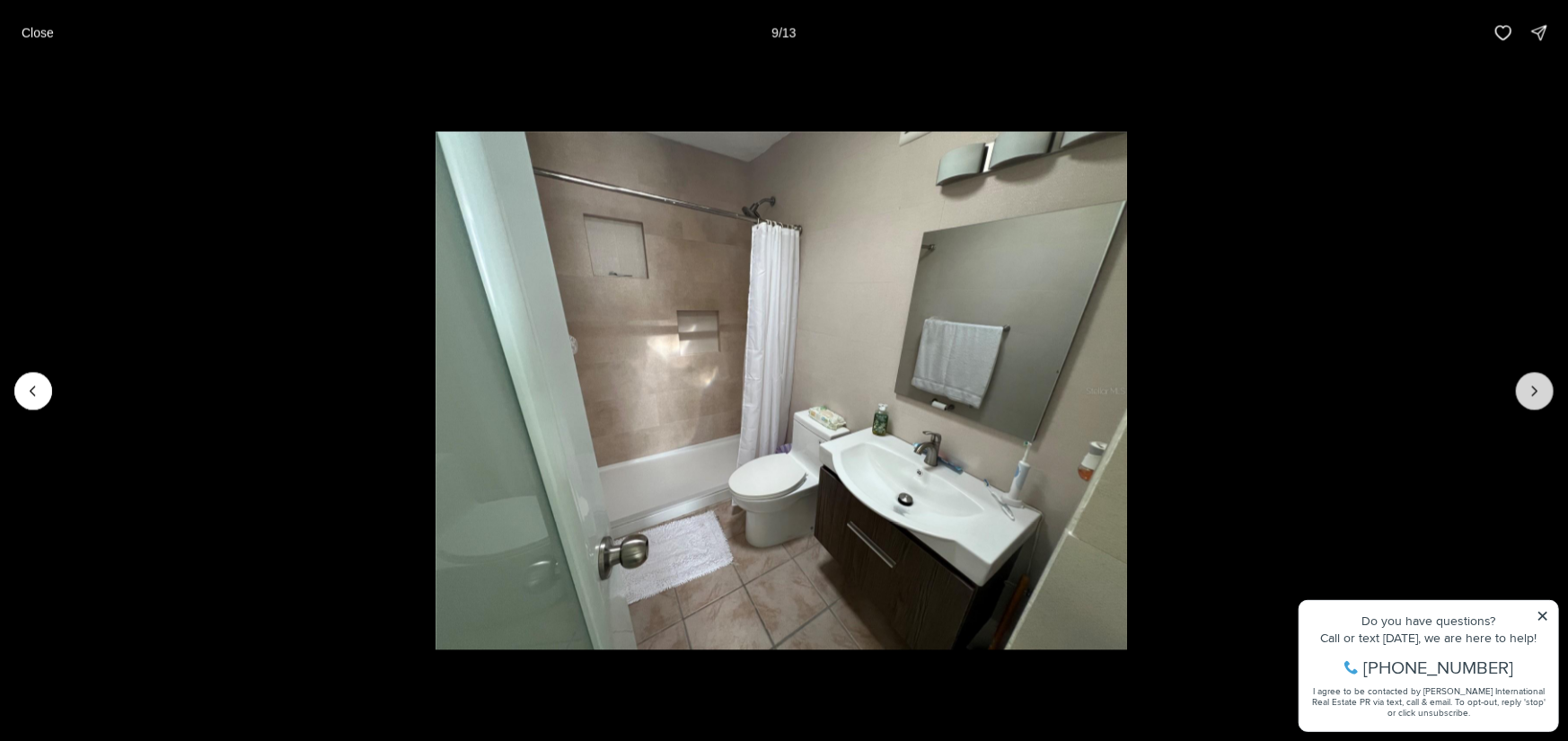
click at [1543, 403] on button "Next slide" at bounding box center [1535, 390] width 38 height 38
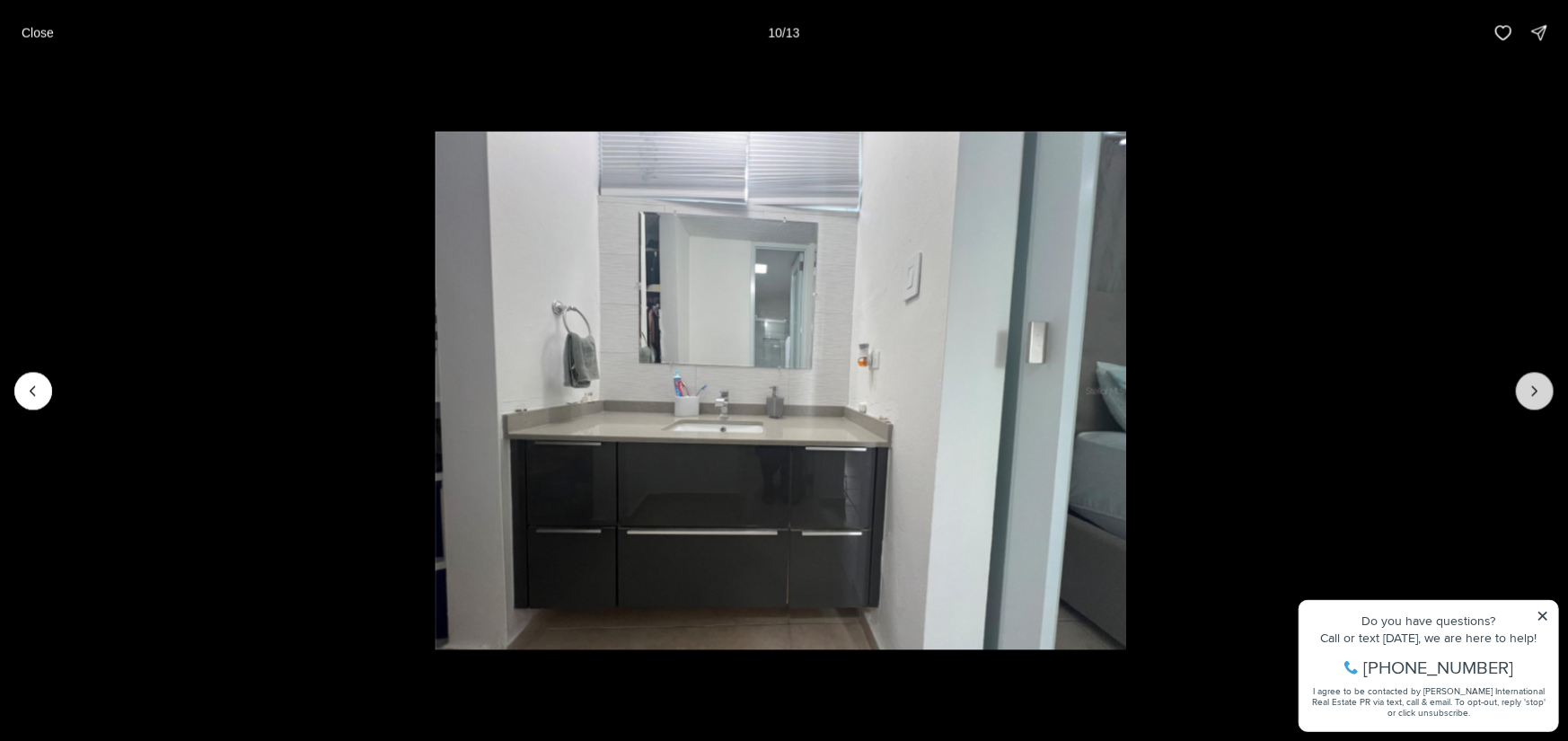
click at [1543, 403] on button "Next slide" at bounding box center [1535, 390] width 38 height 38
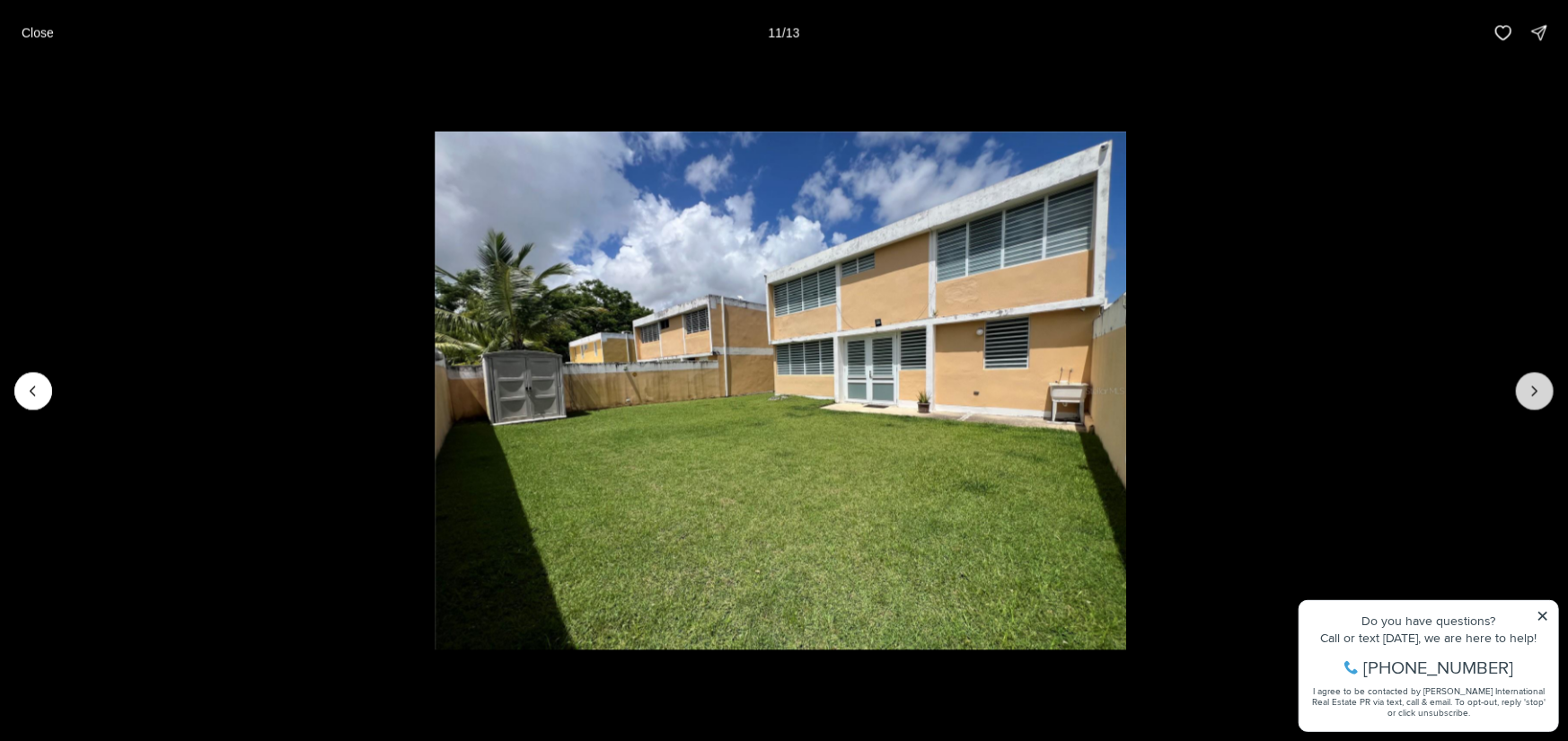
click at [1543, 403] on button "Next slide" at bounding box center [1535, 390] width 38 height 38
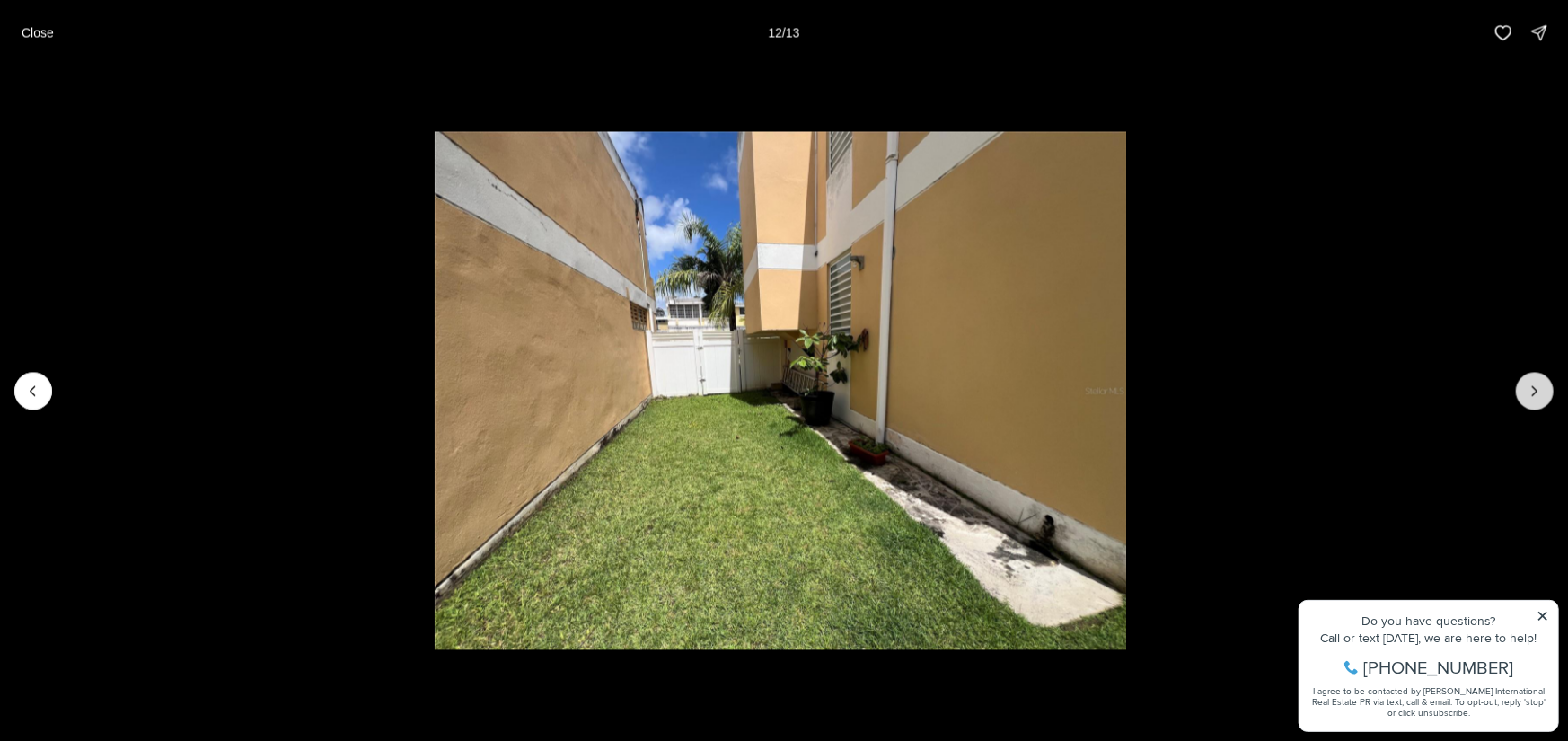
click at [1543, 403] on button "Next slide" at bounding box center [1535, 390] width 38 height 38
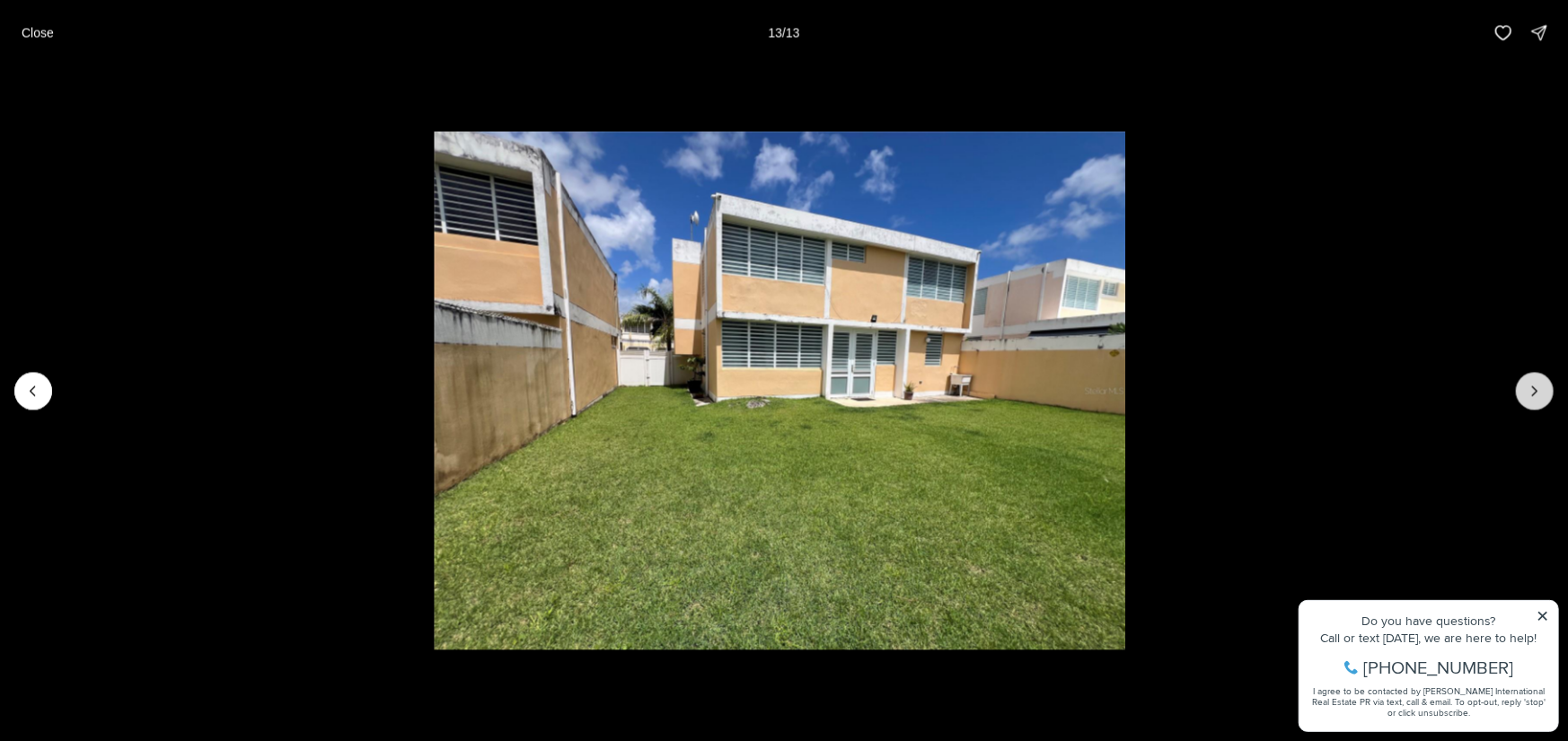
click at [1543, 403] on div at bounding box center [1535, 390] width 38 height 38
click at [26, 33] on p "Close" at bounding box center [38, 32] width 32 height 14
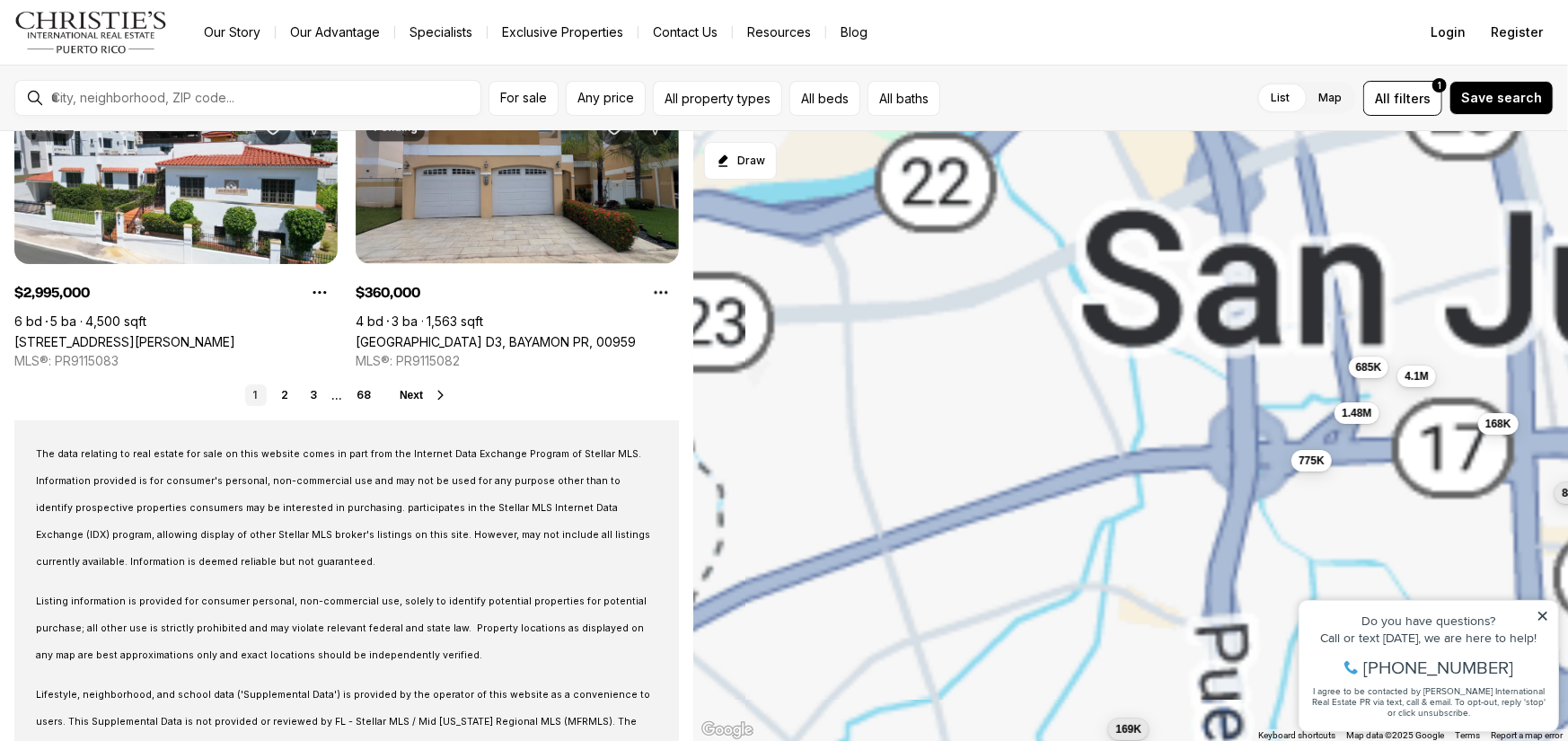
drag, startPoint x: 1046, startPoint y: 500, endPoint x: 1060, endPoint y: 639, distance: 139.7
click at [1060, 639] on div "4.1M 685K 1.48M 168K 775K 895K 435K 169K" at bounding box center [1131, 436] width 875 height 611
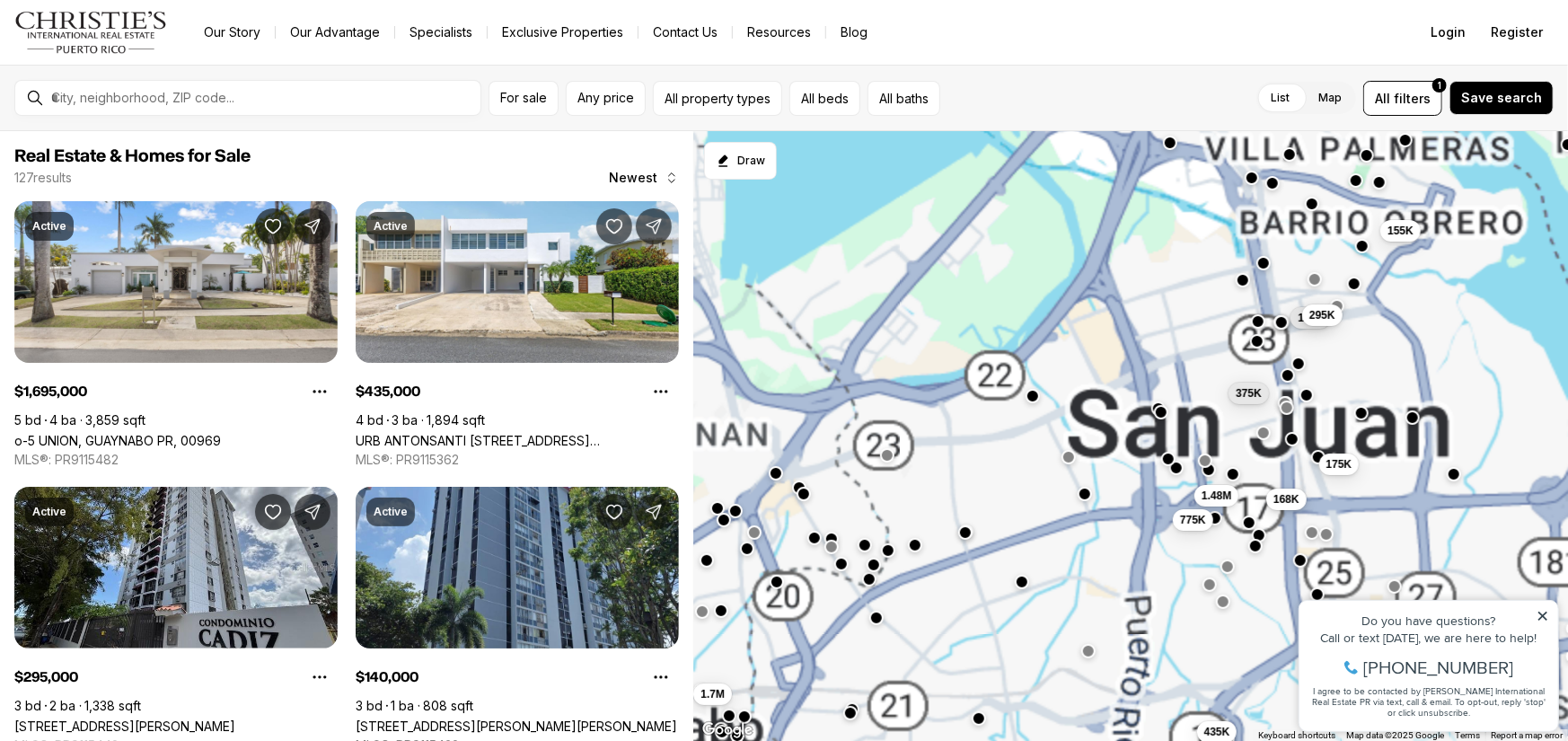
click at [1291, 506] on span "168K" at bounding box center [1286, 499] width 26 height 14
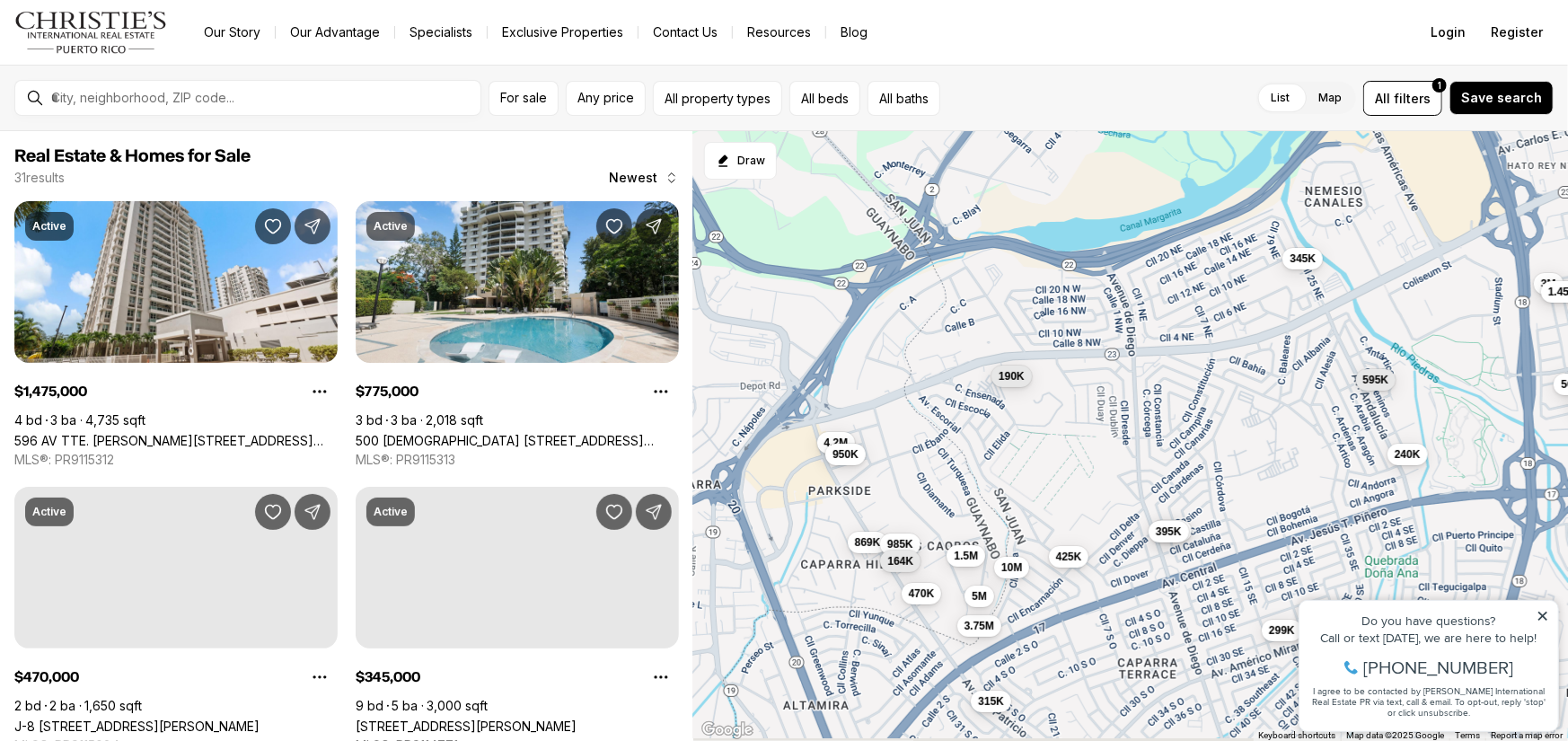
drag, startPoint x: 877, startPoint y: 519, endPoint x: 987, endPoint y: 506, distance: 110.8
click at [987, 506] on div "685K 1.48M 775K 375K 395K 240K 425K 460K 900K 320K 400K 149K 10M 595K 4.5M 299K…" at bounding box center [1131, 436] width 875 height 611
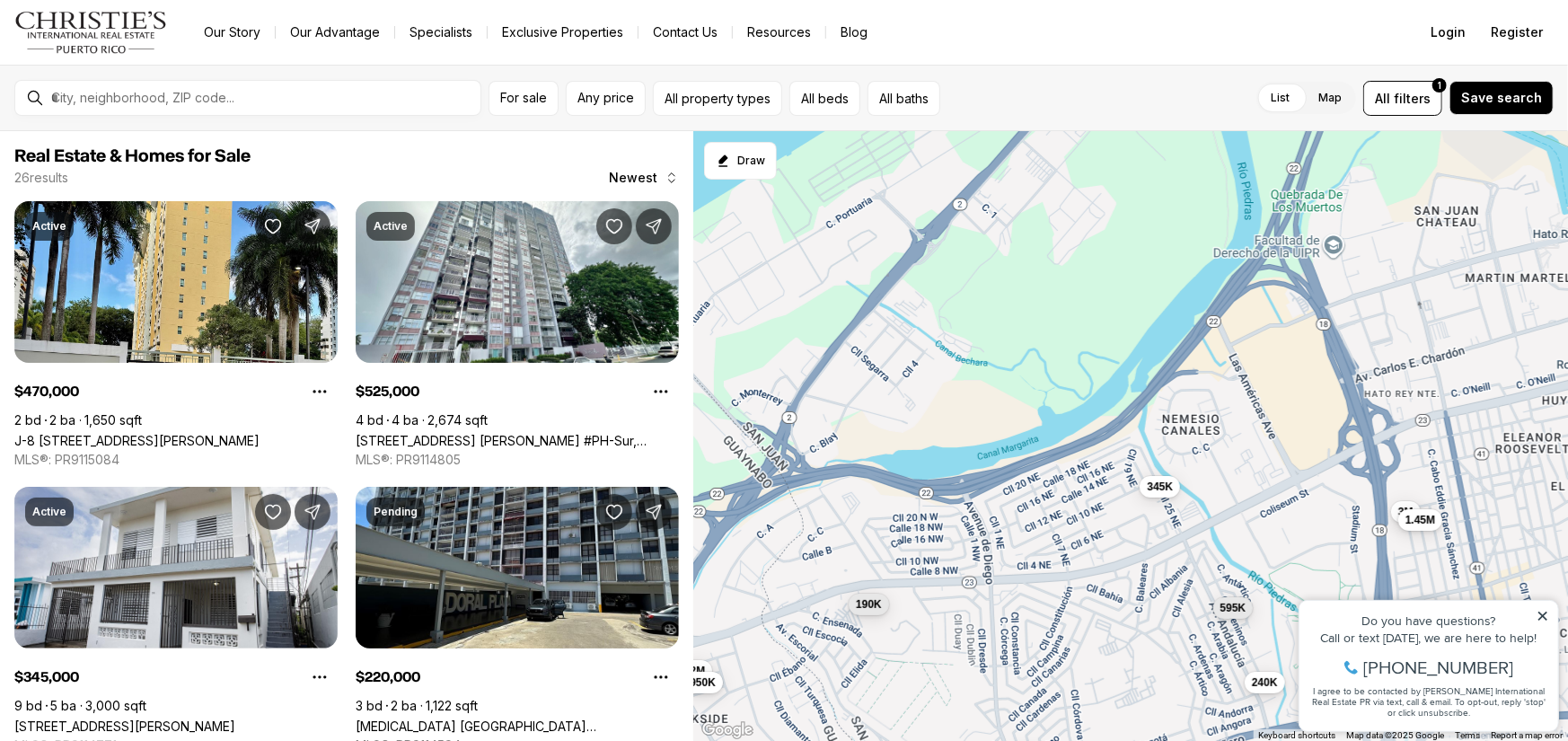
drag, startPoint x: 1078, startPoint y: 415, endPoint x: 939, endPoint y: 628, distance: 254.3
click at [939, 628] on div "375K 395K 240K 425K 10M 595K 299K 500K 3.75M 5M 4.2M 470K 345K 869K 985K 315K 1…" at bounding box center [1131, 436] width 875 height 611
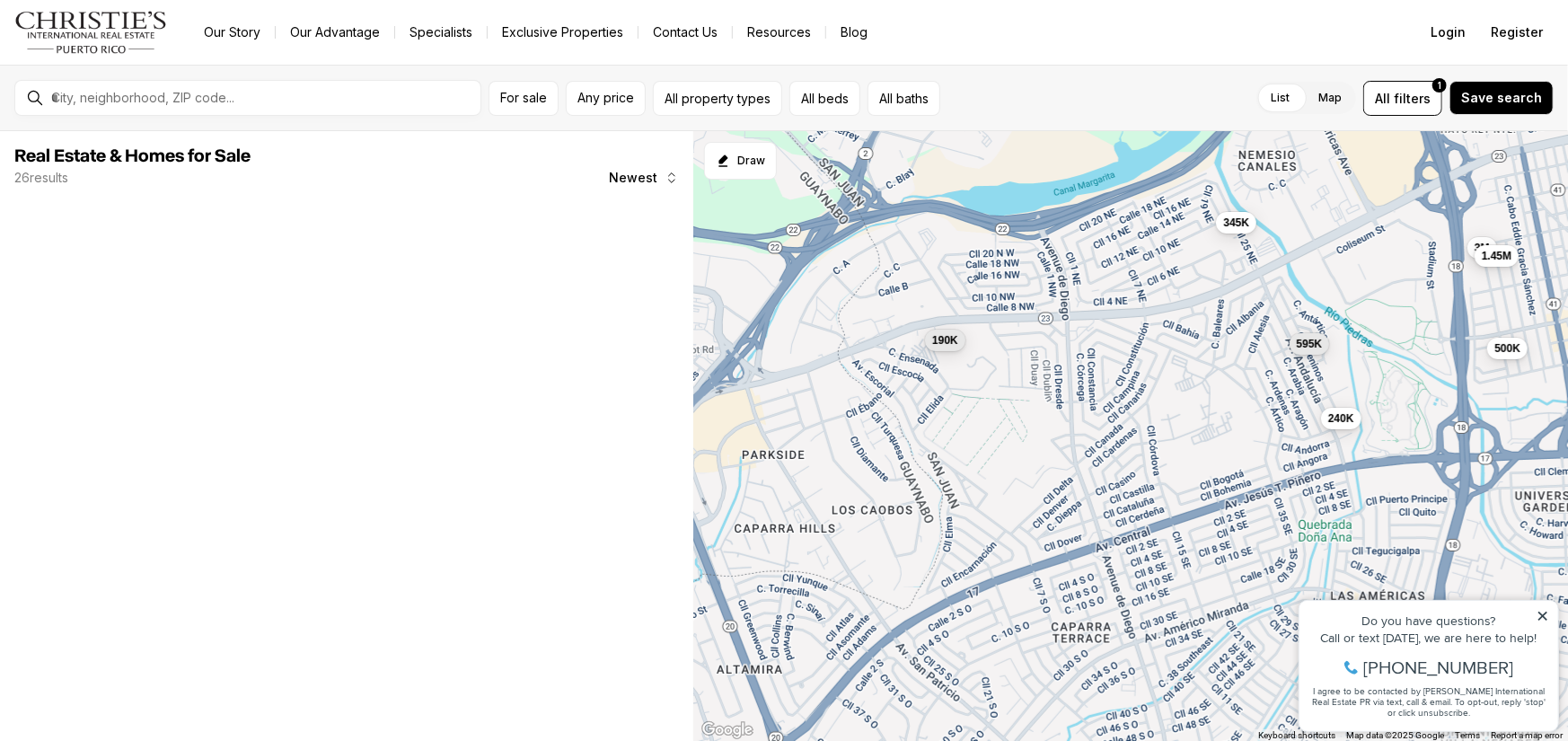
click at [1066, 206] on div "240K 595K 500K 345K 3M 1.45M 190K" at bounding box center [1131, 436] width 875 height 611
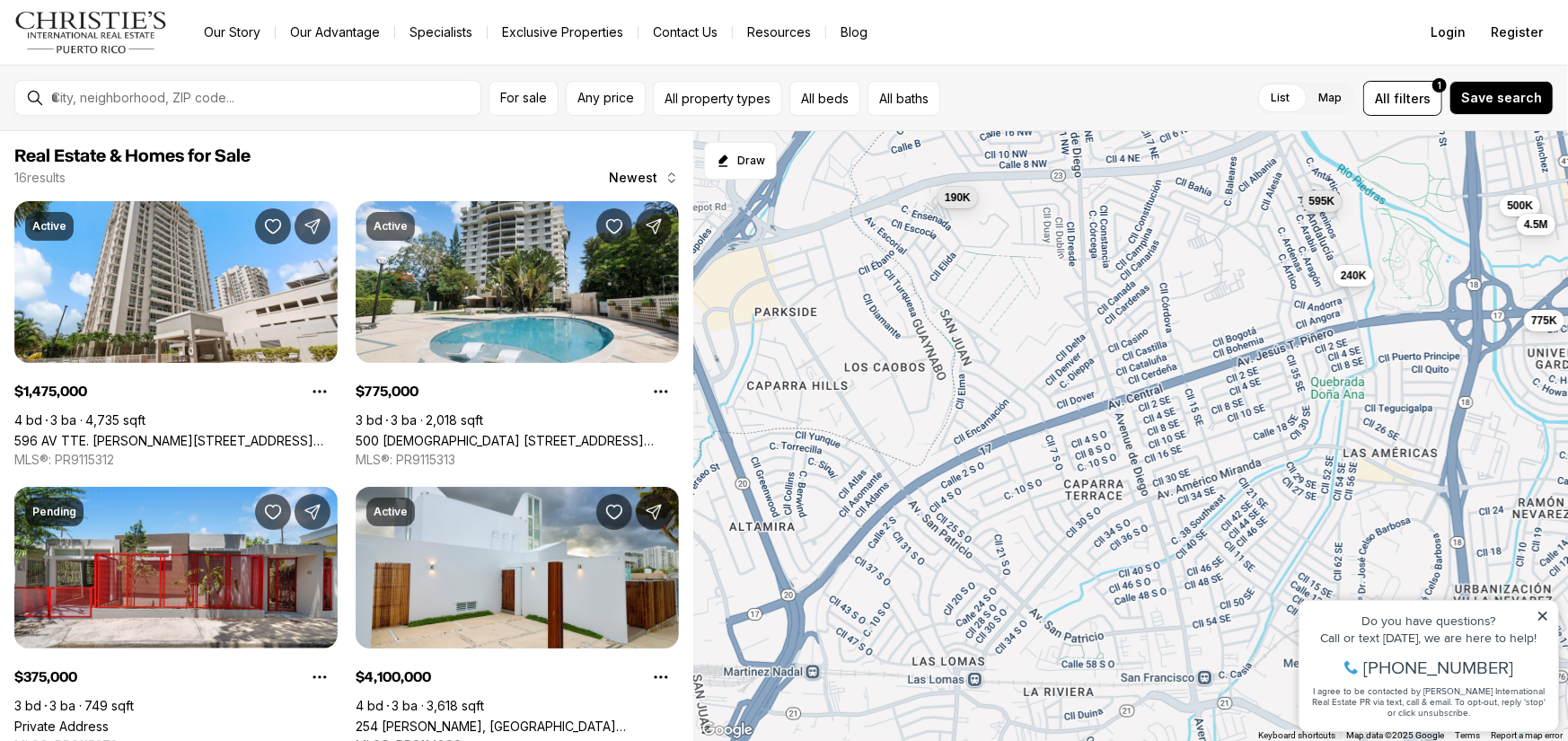
drag, startPoint x: 950, startPoint y: 503, endPoint x: 965, endPoint y: 362, distance: 141.8
click at [965, 362] on div "240K 595K 500K 345K 3M 1.45M 190K 1.48M 775K 685K 400K 4.5M" at bounding box center [1131, 436] width 875 height 611
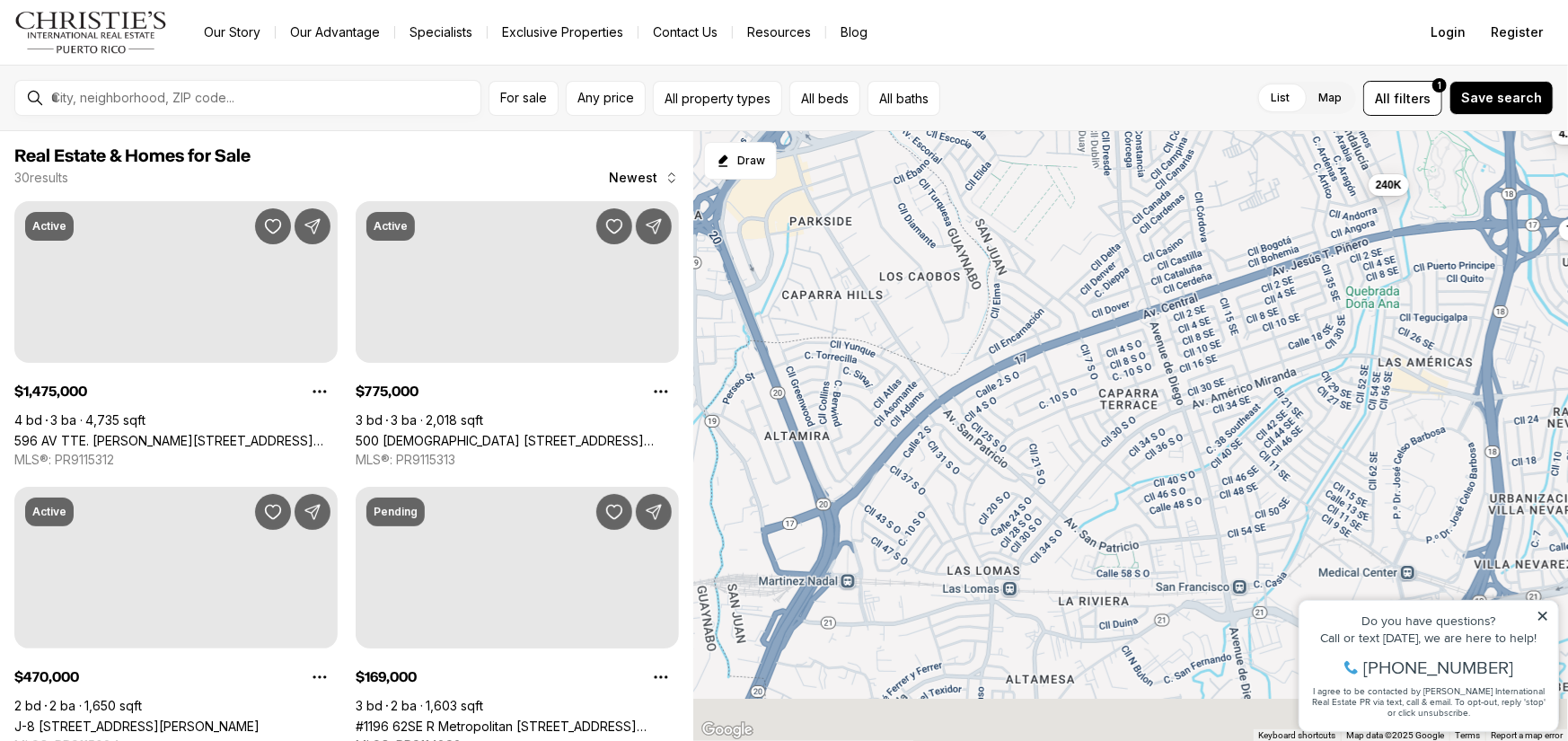
drag, startPoint x: 950, startPoint y: 558, endPoint x: 985, endPoint y: 469, distance: 95.6
click at [985, 469] on div "240K 595K 500K 190K 1.48M 775K 4.5M" at bounding box center [1131, 436] width 875 height 611
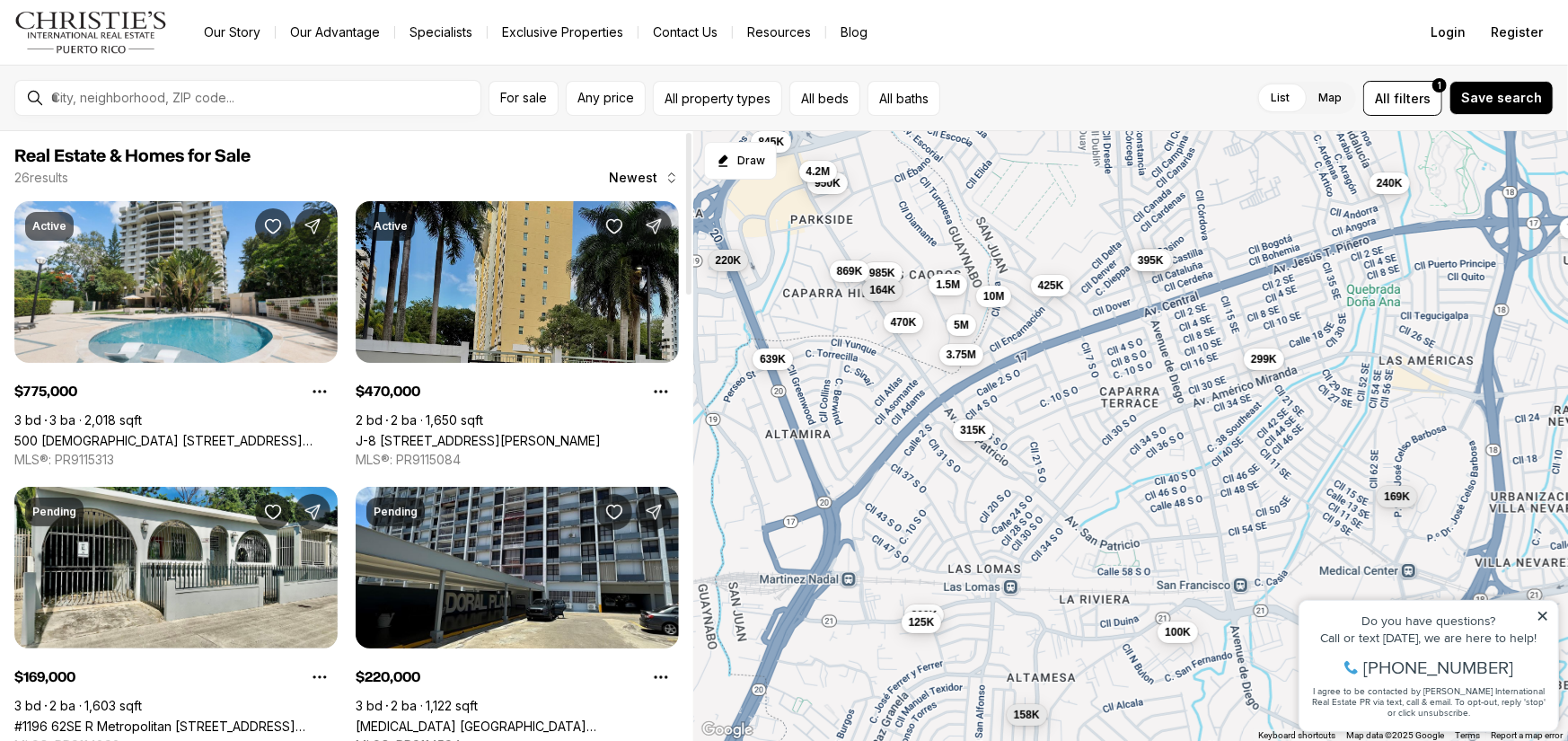
drag, startPoint x: 349, startPoint y: 561, endPoint x: 363, endPoint y: 447, distance: 114.9
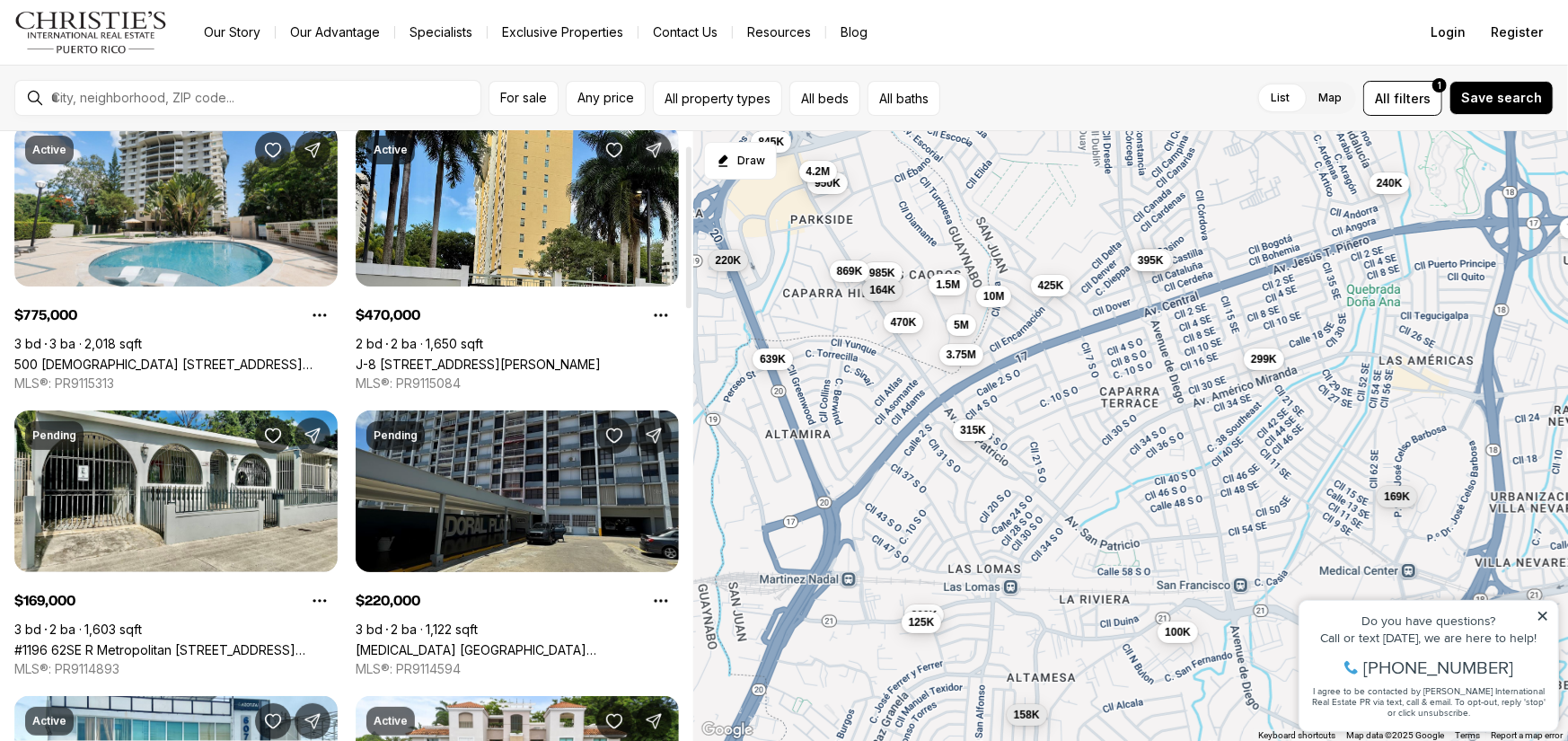
scroll to position [90, 0]
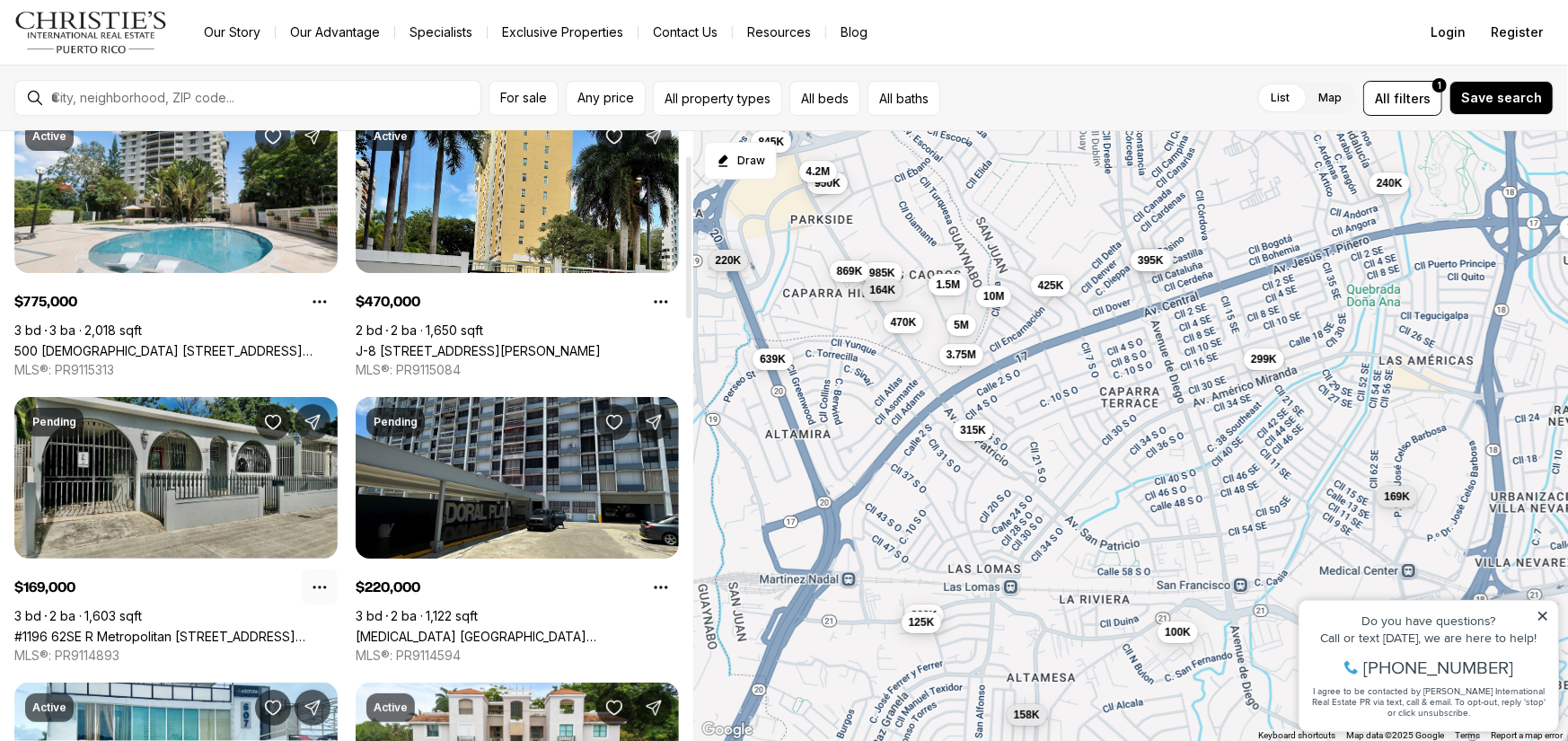
click at [320, 573] on button "Property options" at bounding box center [320, 587] width 36 height 36
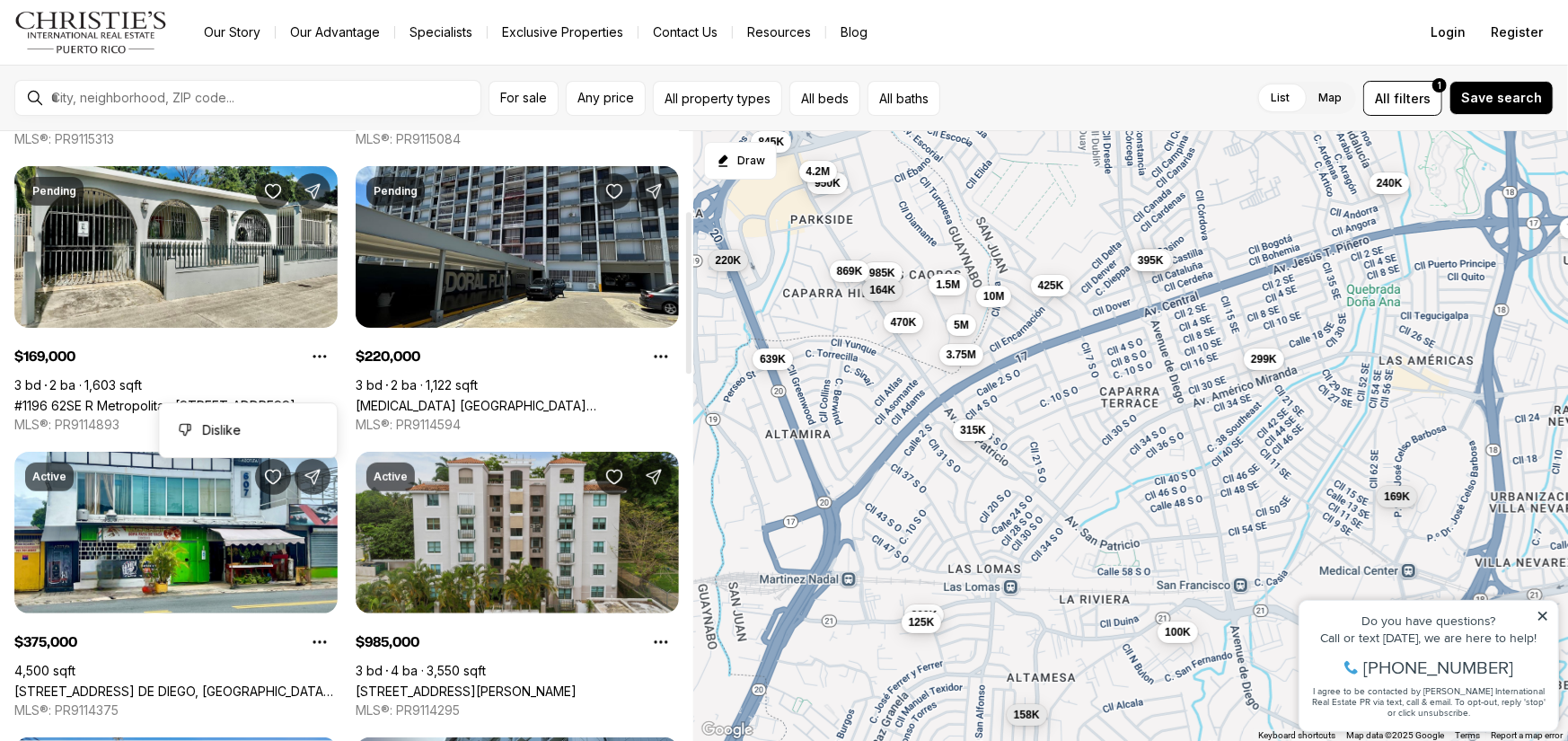
scroll to position [359, 0]
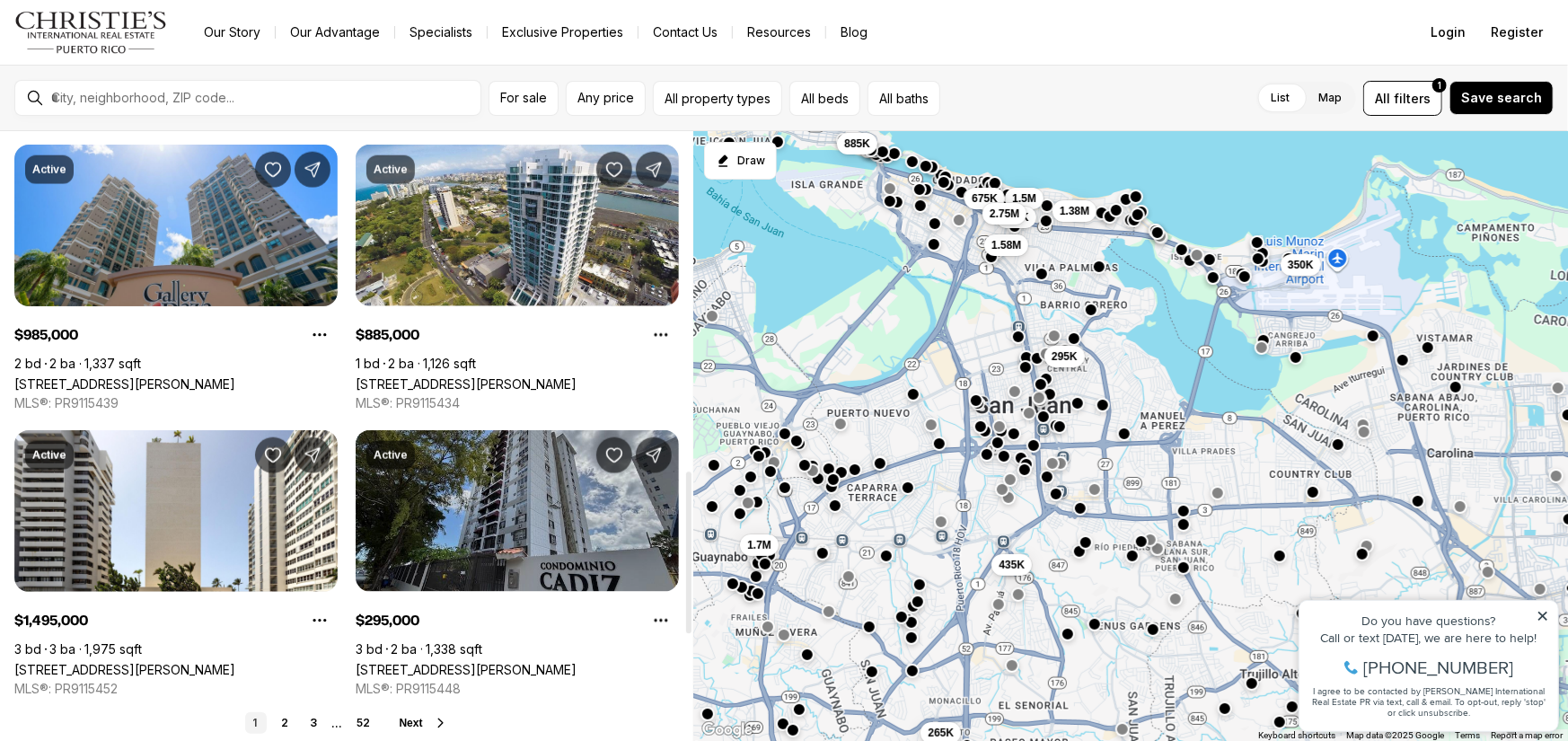
scroll to position [1347, 0]
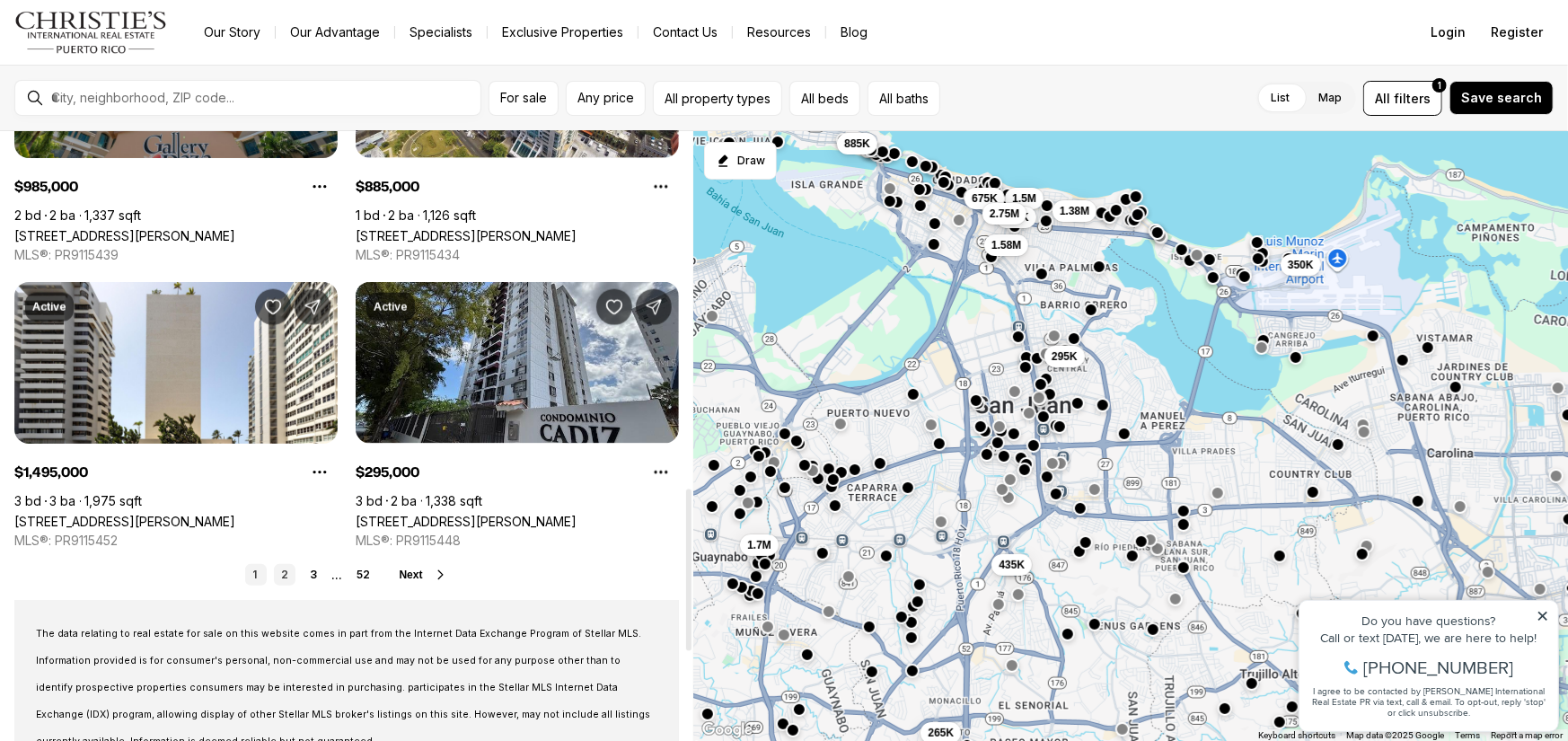
click at [289, 575] on link "2" at bounding box center [284, 574] width 22 height 22
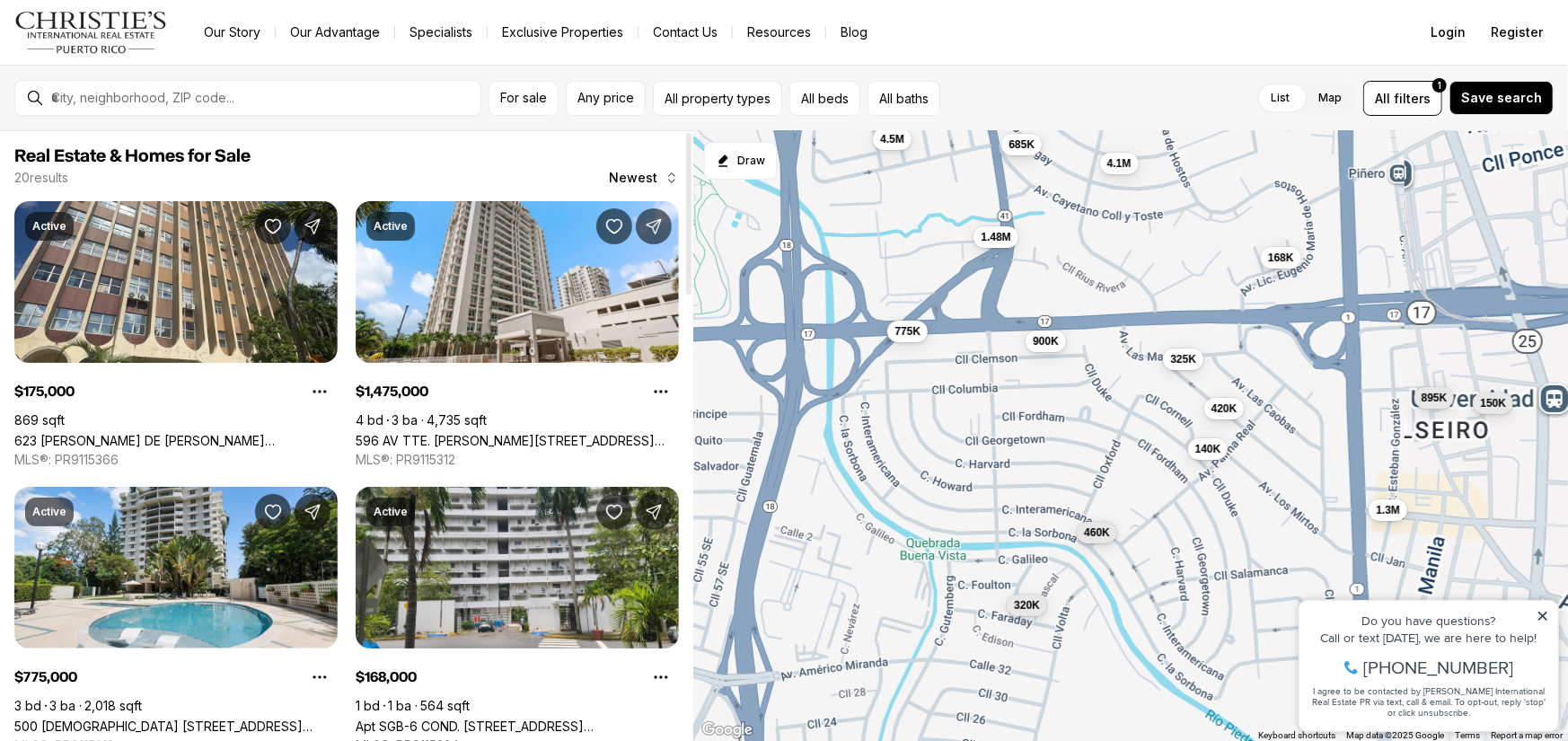
drag, startPoint x: 1040, startPoint y: 474, endPoint x: 1019, endPoint y: 433, distance: 46.1
click at [1019, 433] on div "775K 320K 685K 900K 400K 595K 460K 150K 1.3M 325K 420K 995K 4.1M 895K 140K 168K…" at bounding box center [1131, 436] width 875 height 611
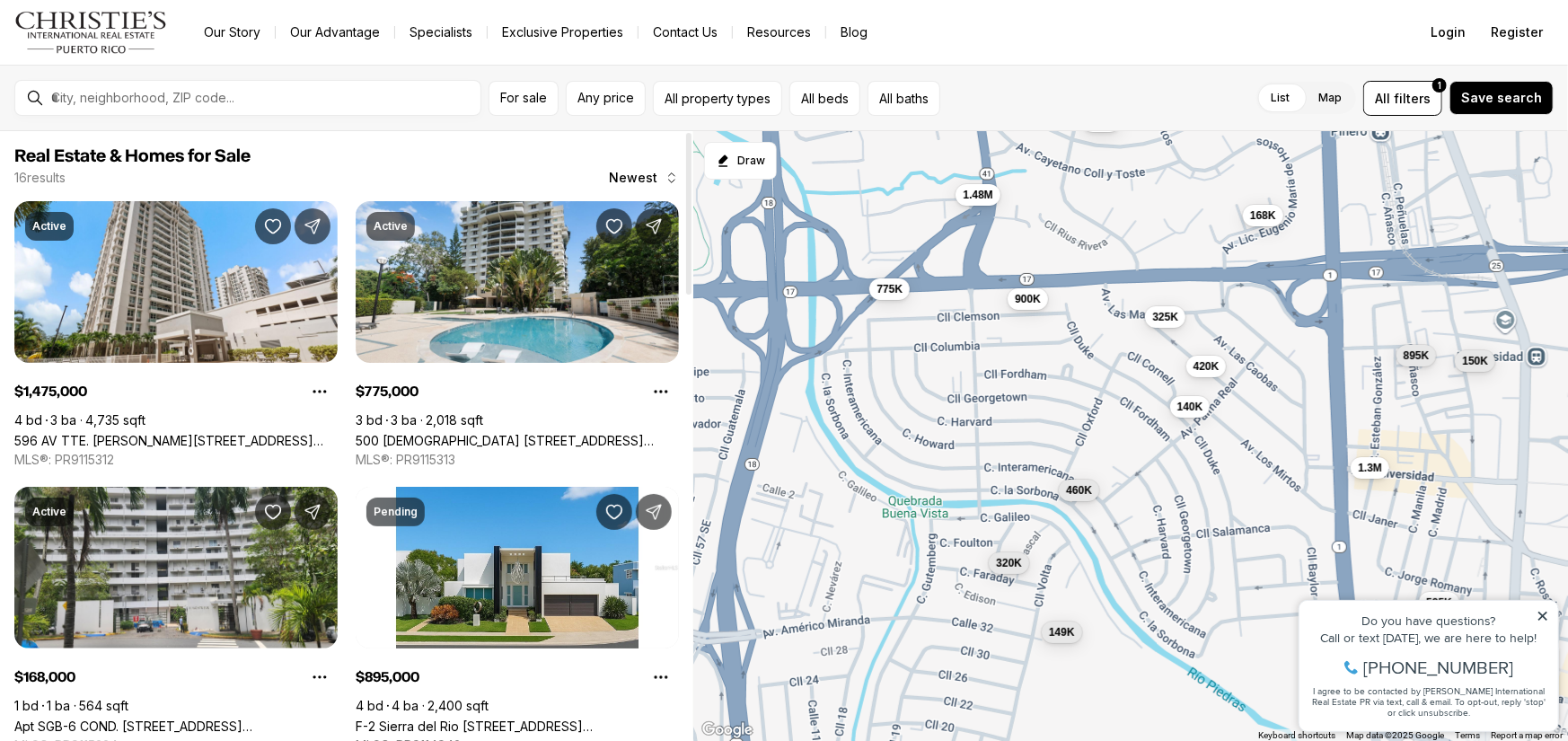
drag, startPoint x: 1020, startPoint y: 505, endPoint x: 1002, endPoint y: 467, distance: 42.0
click at [1002, 467] on div "775K 320K 685K 900K 595K 460K 150K 1.3M 325K 420K 4.1M 895K 140K 168K 1.48M 149K" at bounding box center [1131, 436] width 875 height 611
click at [1190, 408] on span "140K" at bounding box center [1191, 403] width 26 height 14
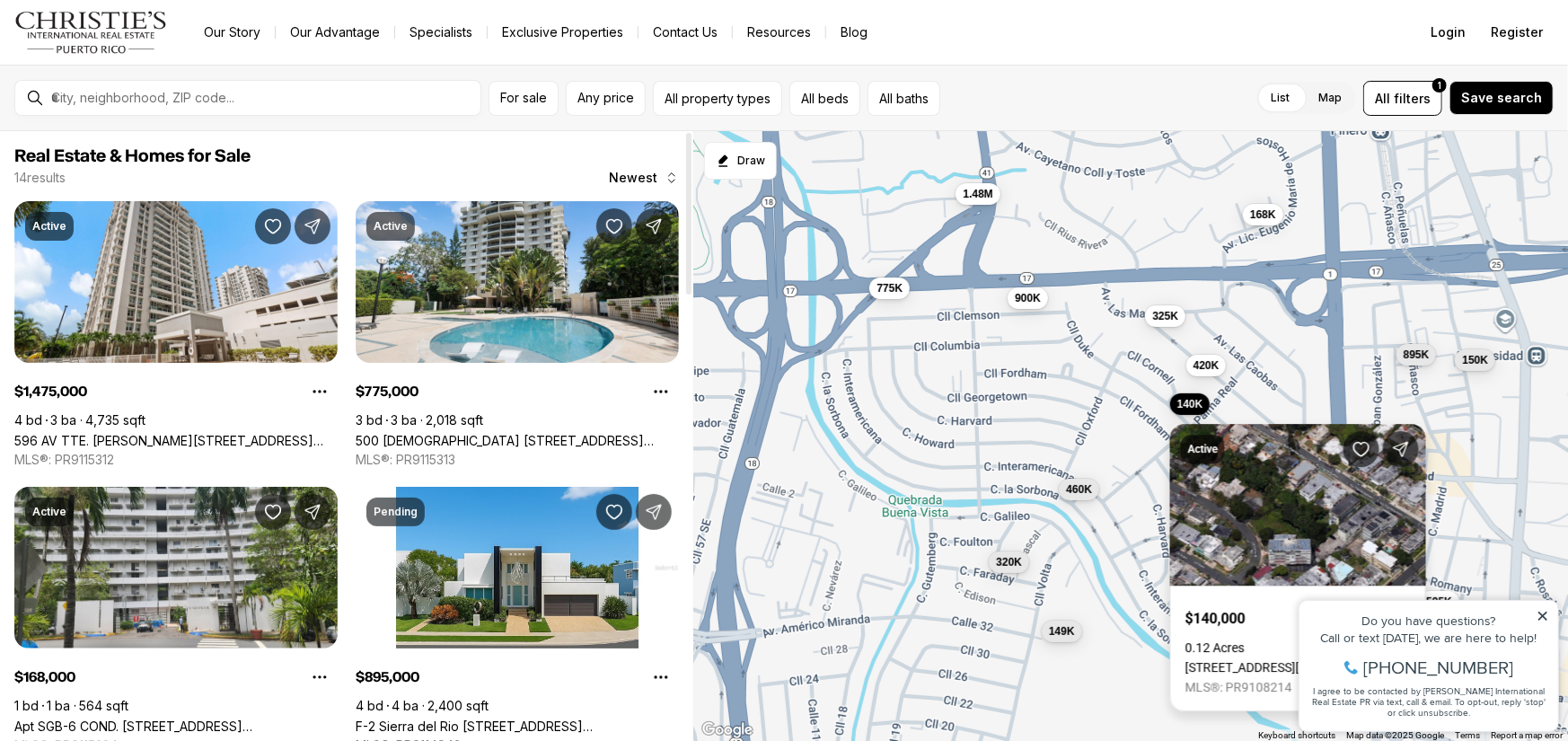
click at [1235, 660] on link "[STREET_ADDRESS][PERSON_NAME]" at bounding box center [1288, 667] width 206 height 14
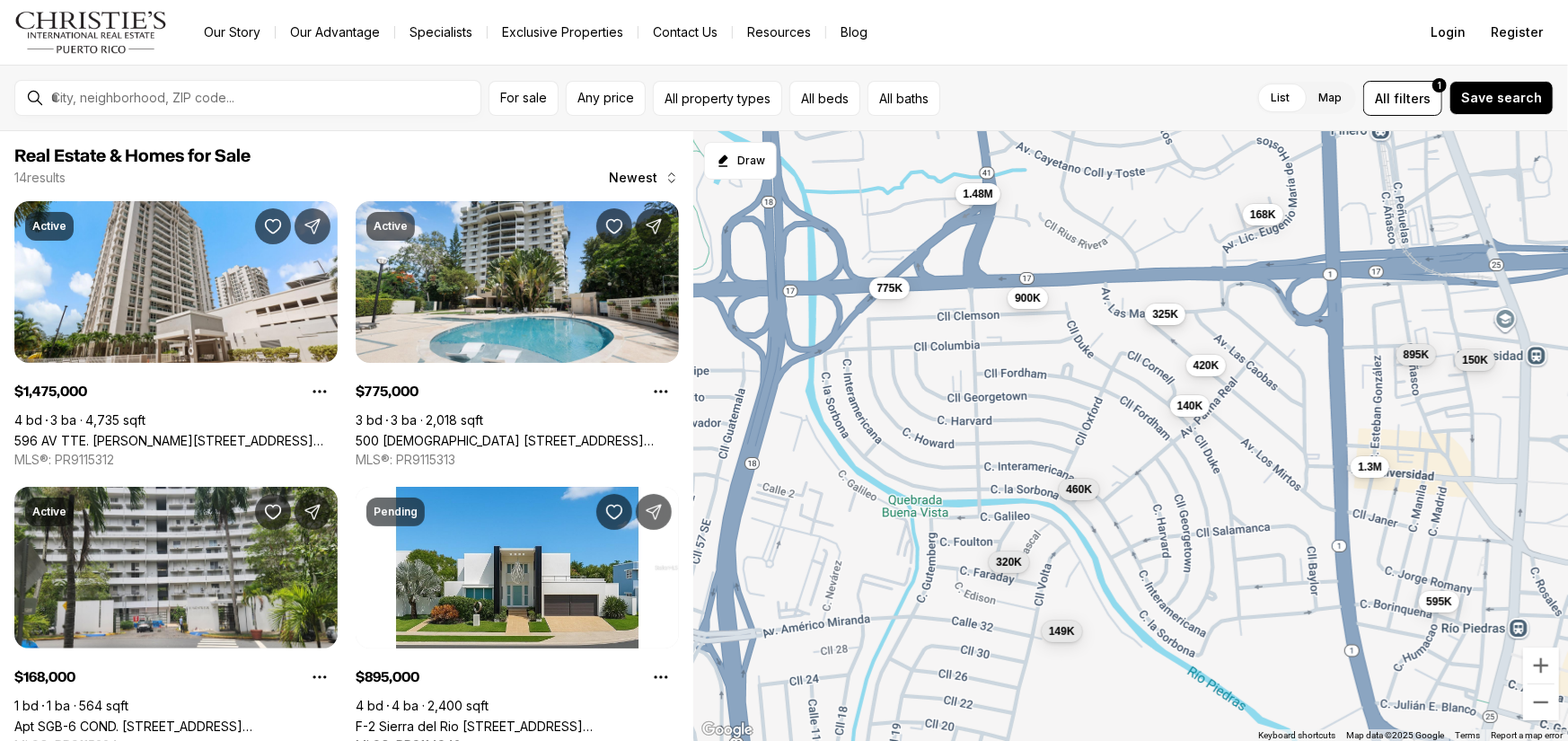
click at [1162, 319] on span "325K" at bounding box center [1165, 314] width 26 height 14
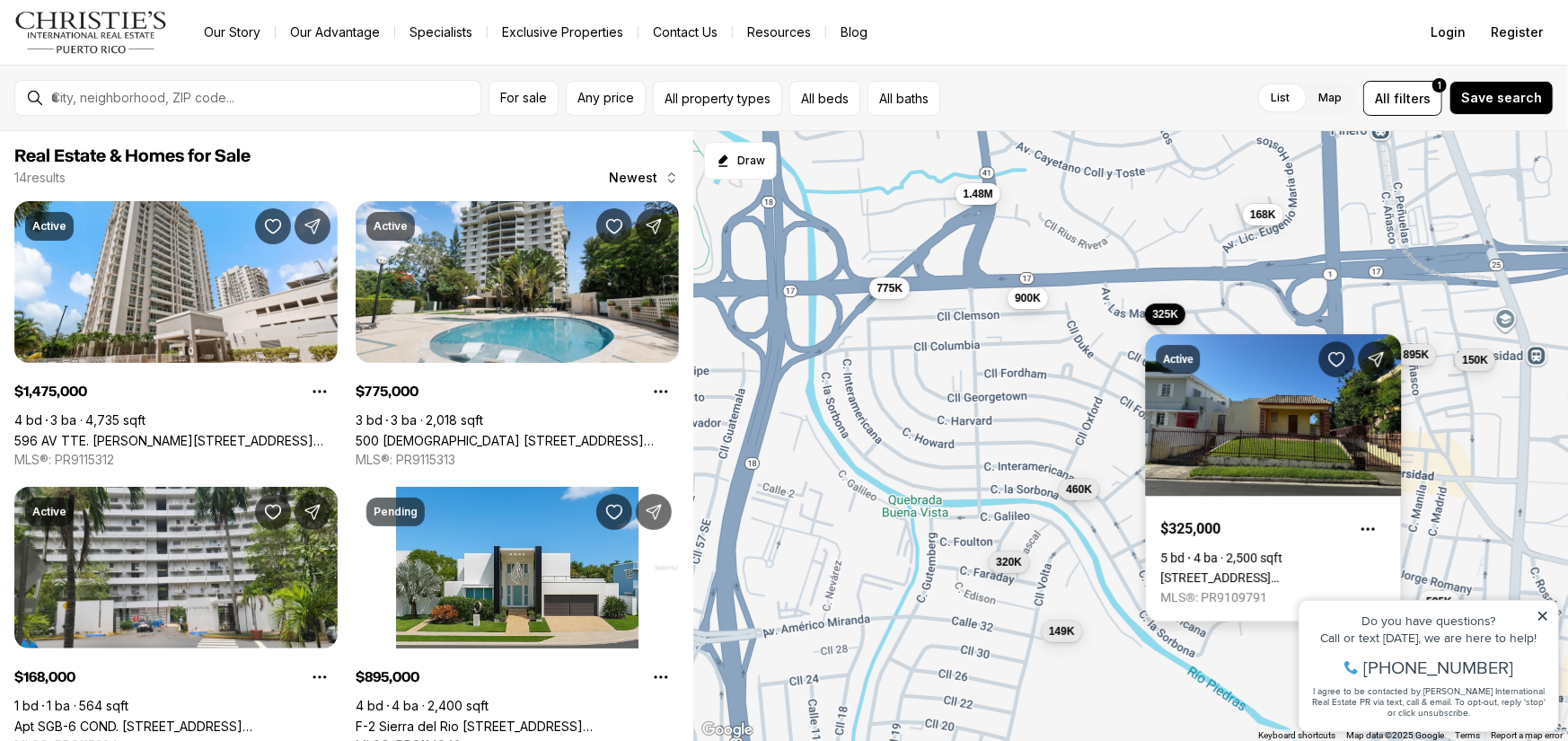
click at [1224, 570] on link "[STREET_ADDRESS] [GEOGRAPHIC_DATA], [GEOGRAPHIC_DATA][PERSON_NAME], 00918" at bounding box center [1272, 577] width 225 height 14
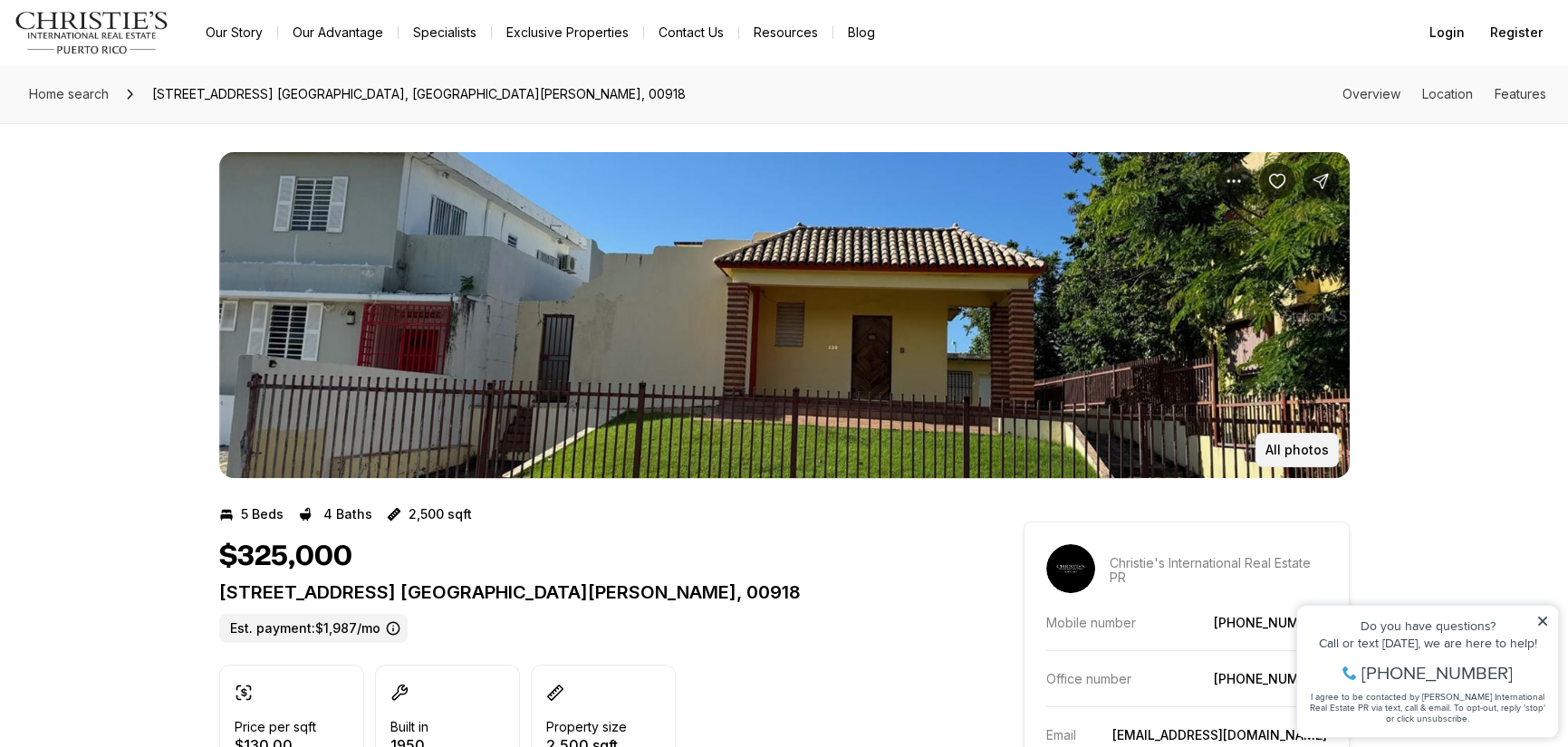
click at [1264, 448] on button "All photos" at bounding box center [1297, 450] width 84 height 34
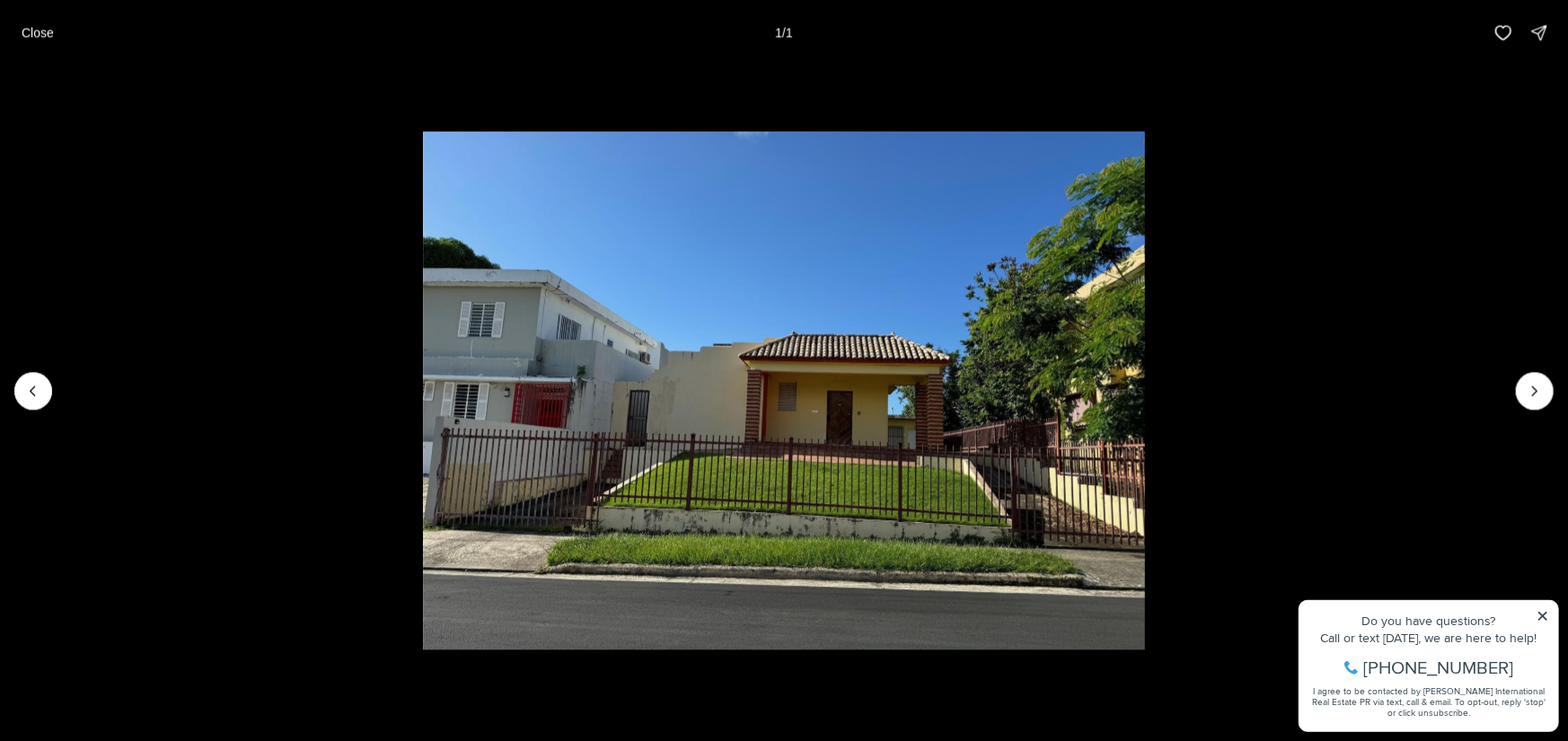
click at [1541, 387] on div at bounding box center [1535, 390] width 38 height 38
click at [1535, 389] on div at bounding box center [1535, 390] width 38 height 38
click at [15, 30] on button "Close" at bounding box center [37, 32] width 54 height 36
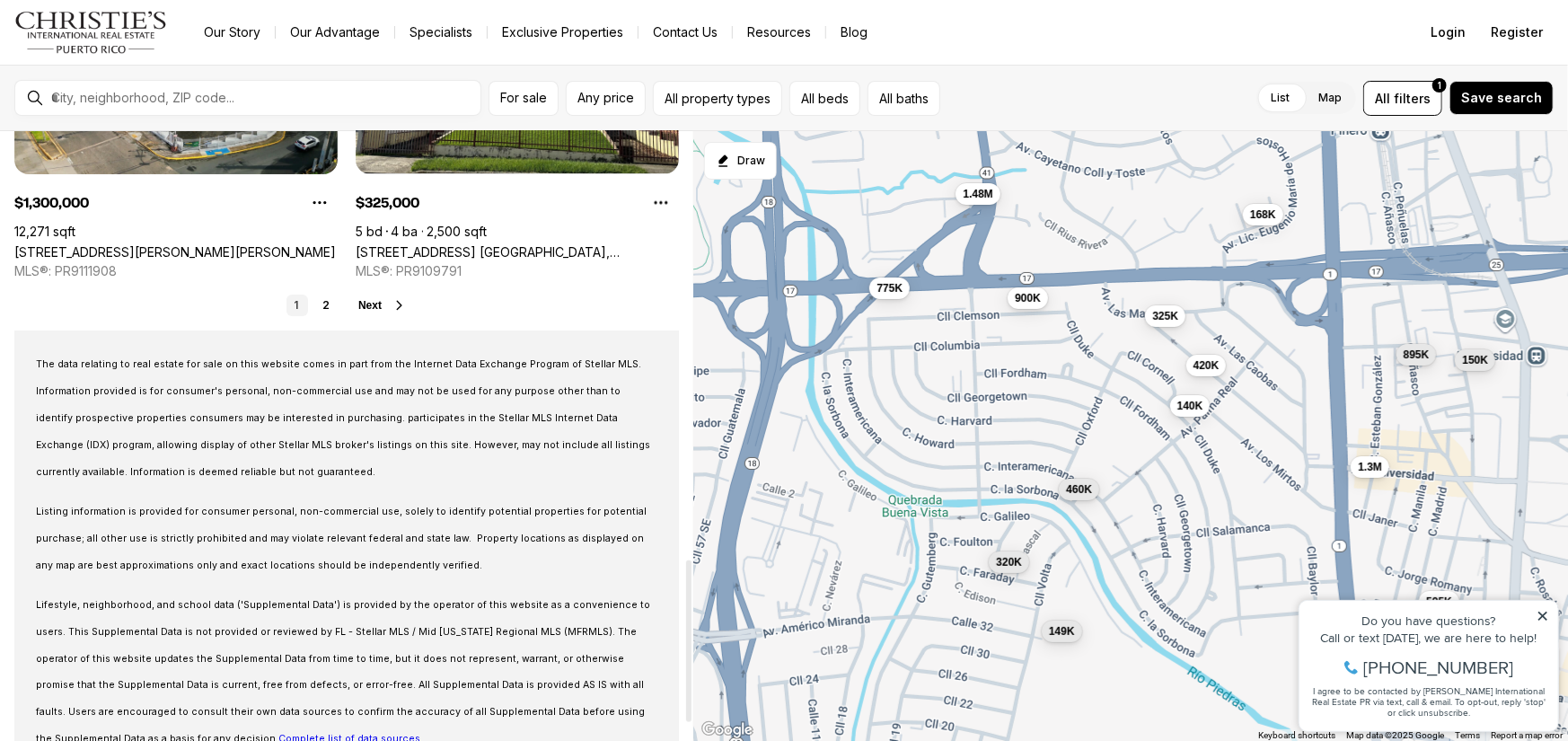
scroll to position [1526, 0]
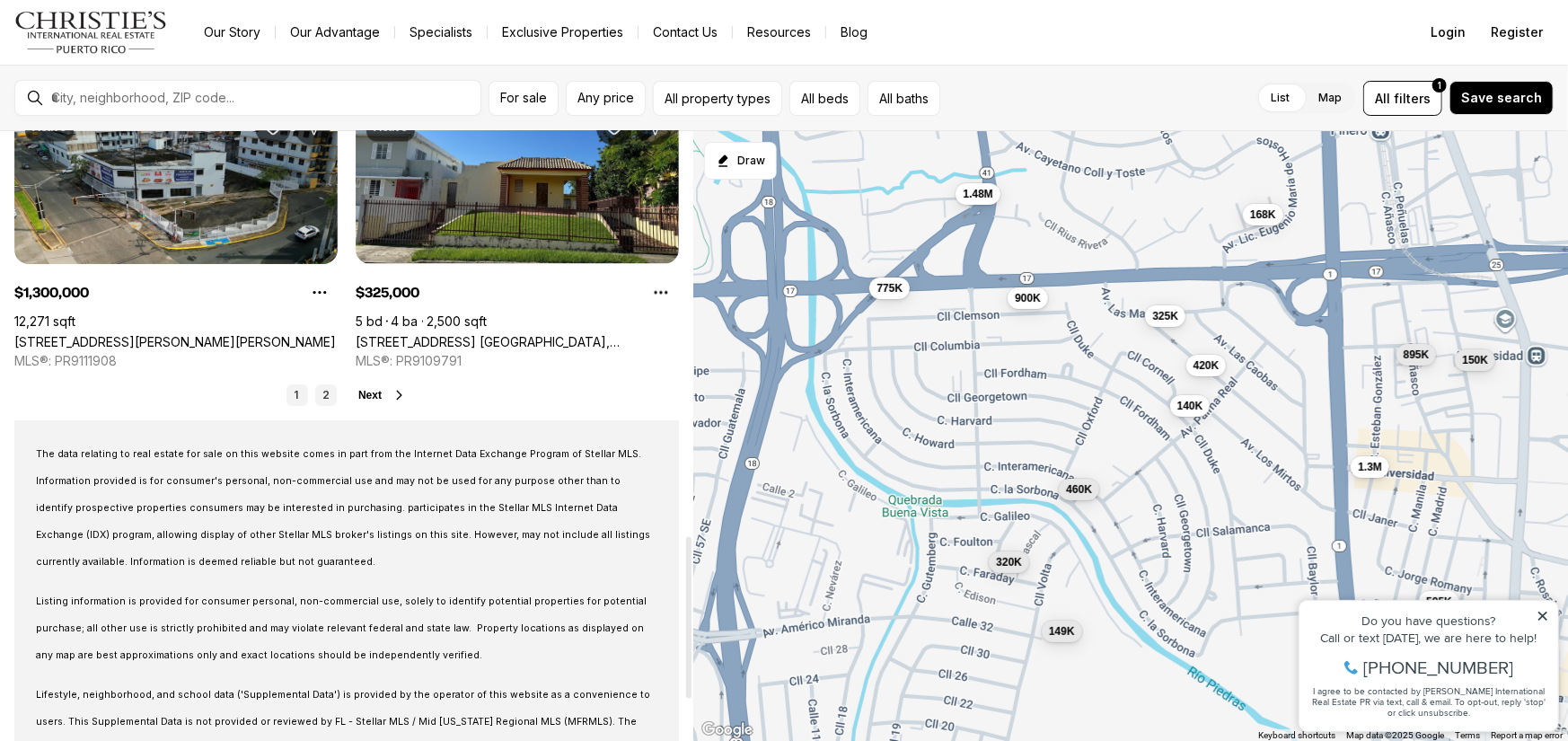
click at [324, 399] on link "2" at bounding box center [325, 395] width 22 height 22
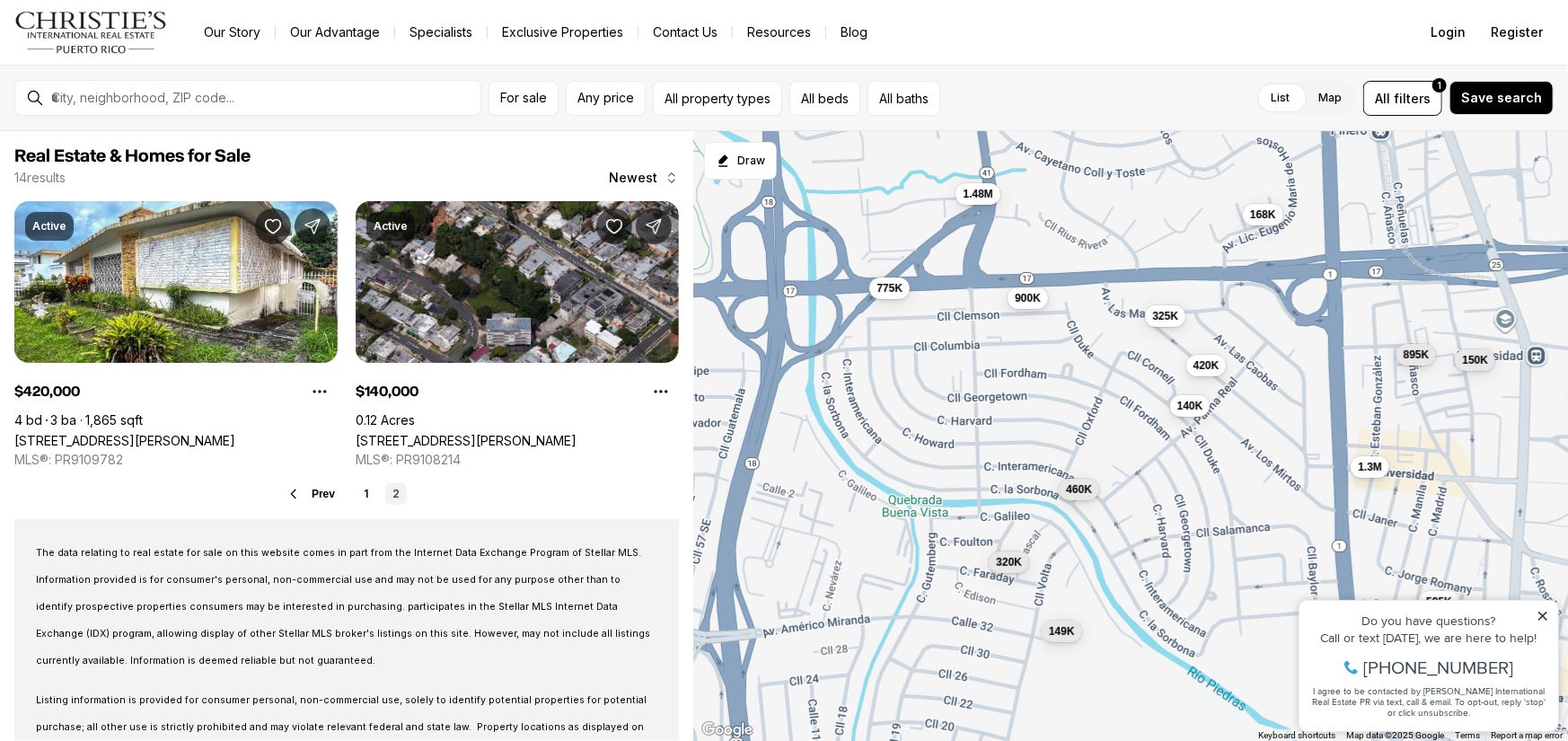
click at [1538, 618] on icon at bounding box center [1542, 616] width 9 height 9
